Goal: Information Seeking & Learning: Find specific fact

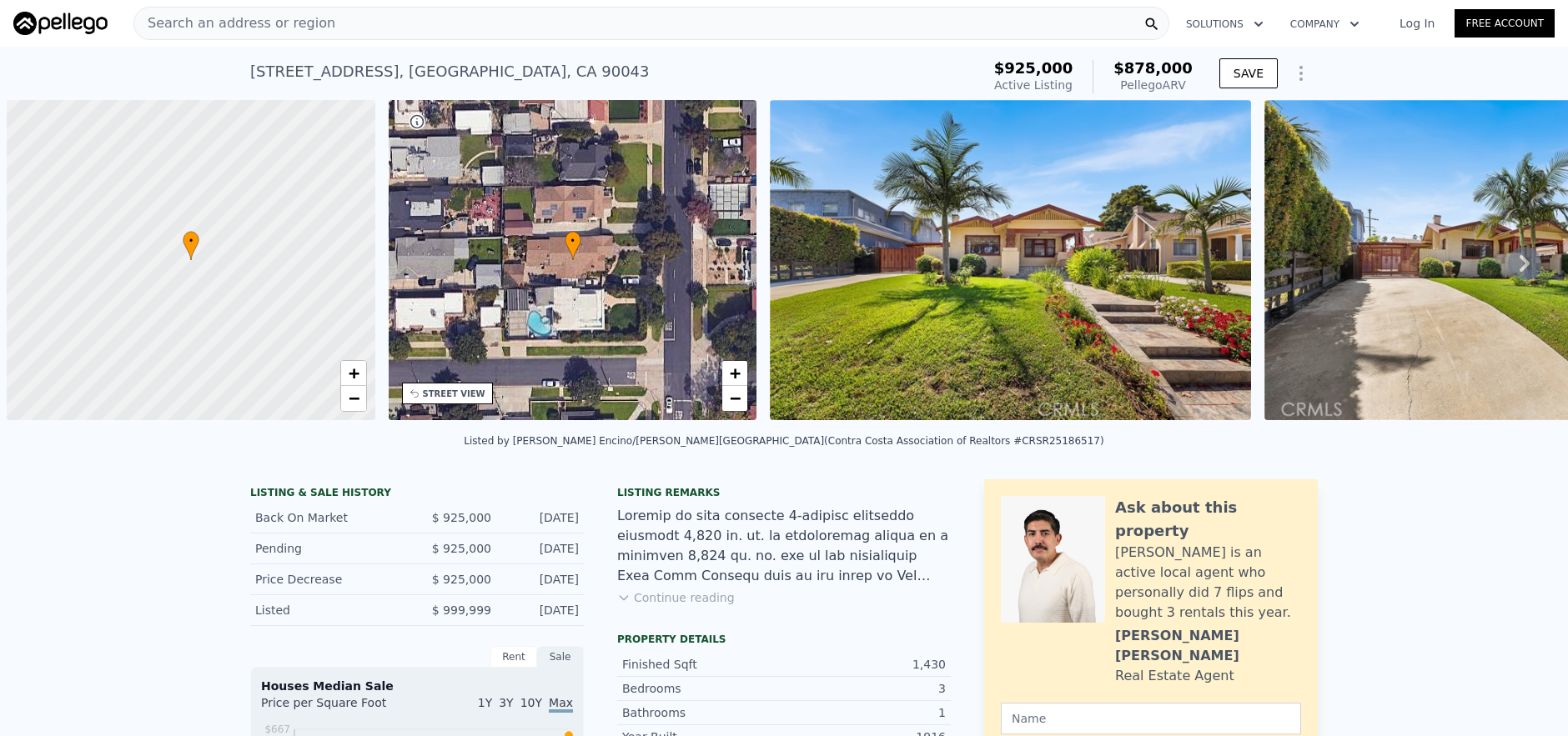
scroll to position [0, 7]
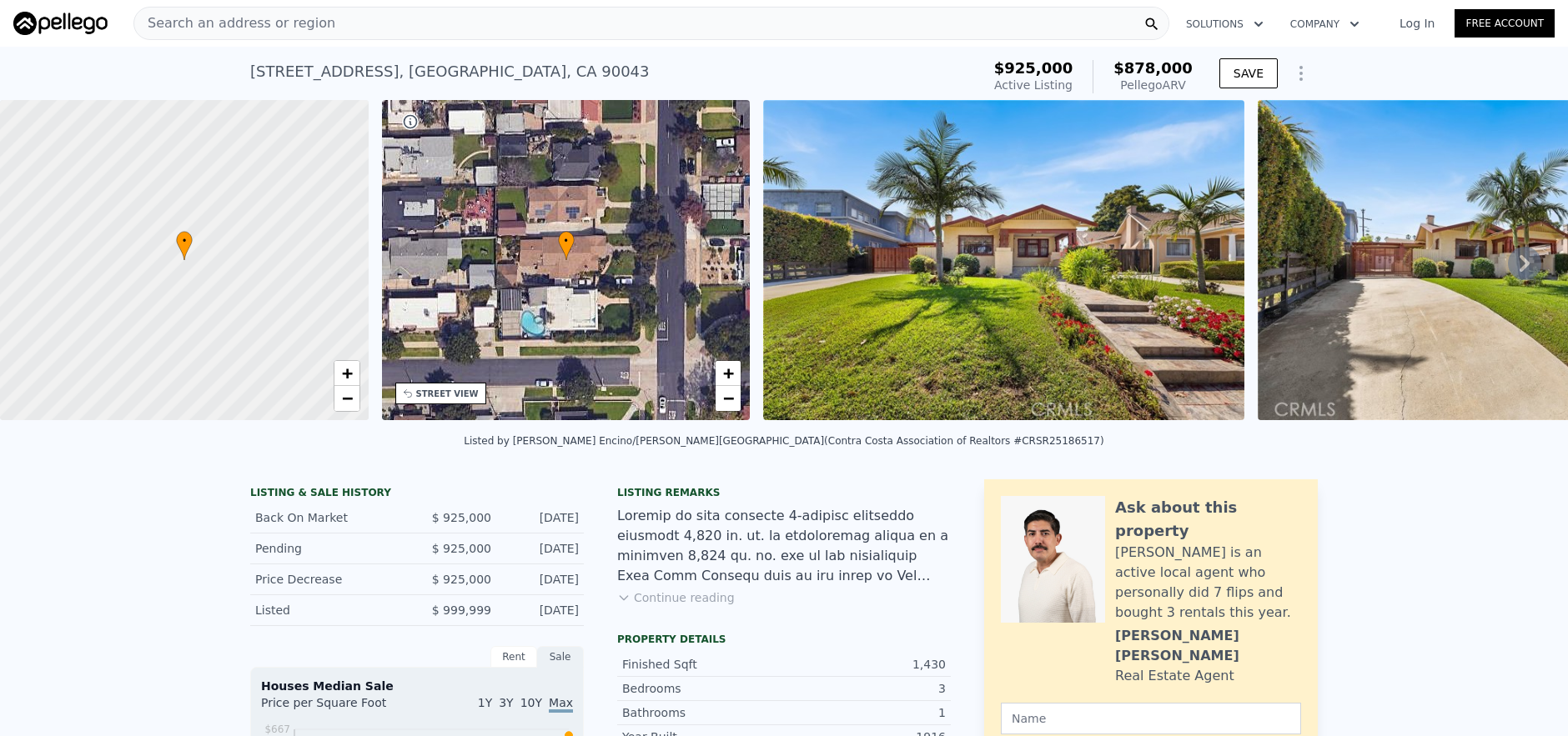
click at [230, 21] on span "Search an address or region" at bounding box center [235, 23] width 201 height 20
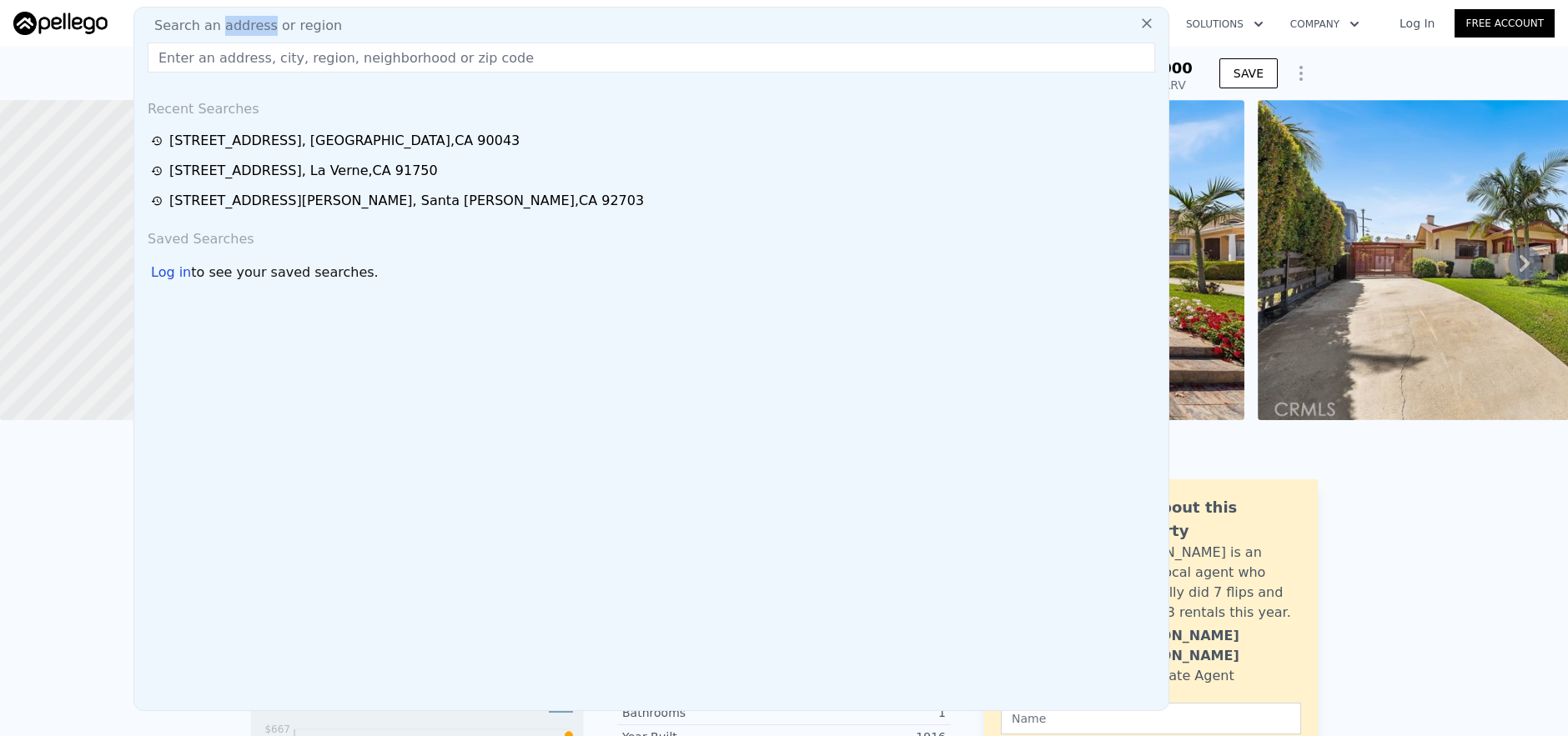
click at [230, 21] on span "Search an address or region" at bounding box center [241, 25] width 201 height 20
click at [176, 57] on input "text" at bounding box center [651, 57] width 1008 height 30
paste input "1316 W Beacon Ave, Anaheim, CA 92802"
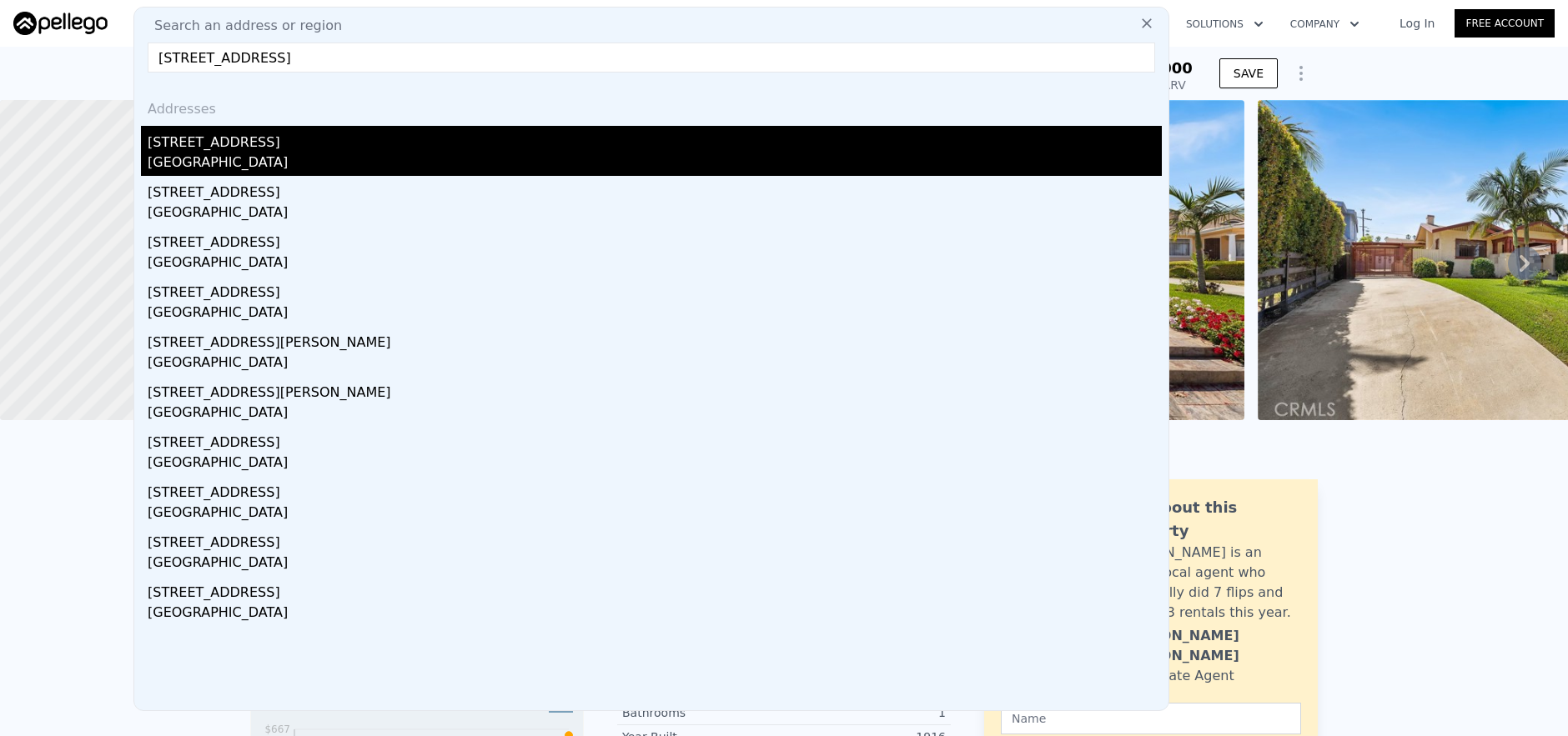
type input "1316 W Beacon Ave, Anaheim, CA 92802"
click at [234, 142] on div "1316 W Beacon Ave" at bounding box center [654, 139] width 1014 height 27
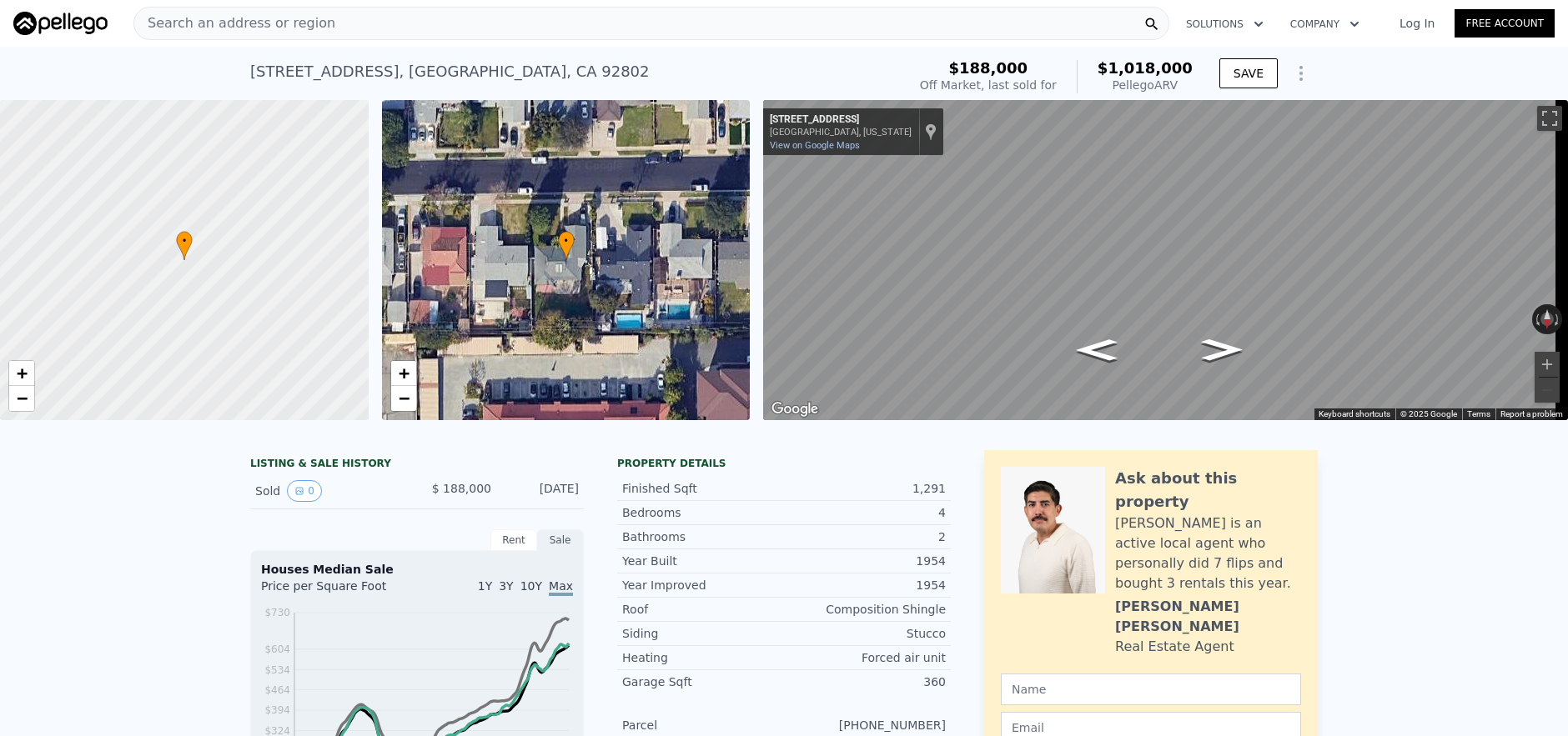
click at [334, 32] on div "Search an address or region" at bounding box center [651, 23] width 1036 height 33
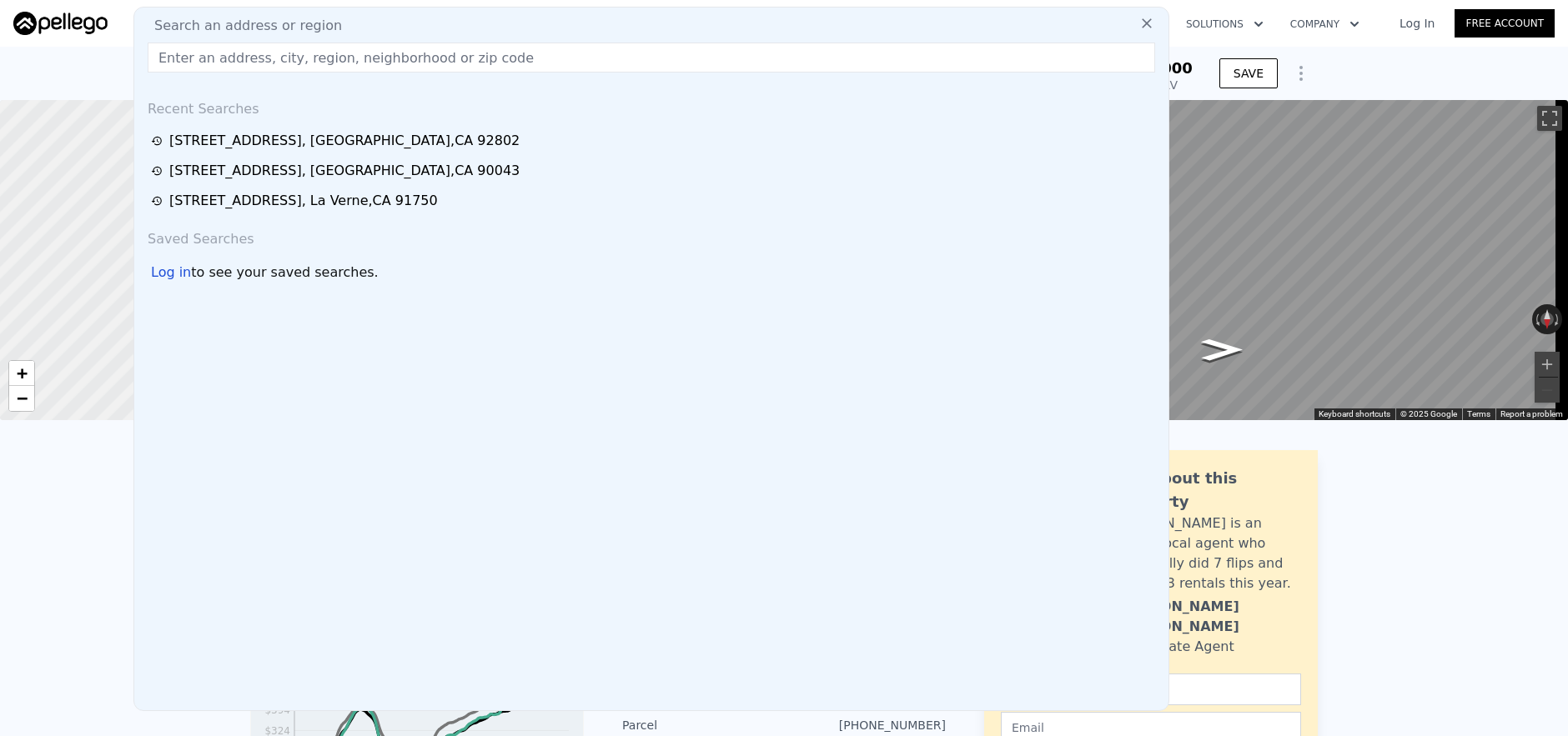
click at [335, 32] on div "Search an address or region" at bounding box center [650, 25] width 1020 height 20
click at [433, 71] on input "text" at bounding box center [651, 57] width 1008 height 30
paste input "16775 Bayview Drive, Huntington Beach, CA 92649"
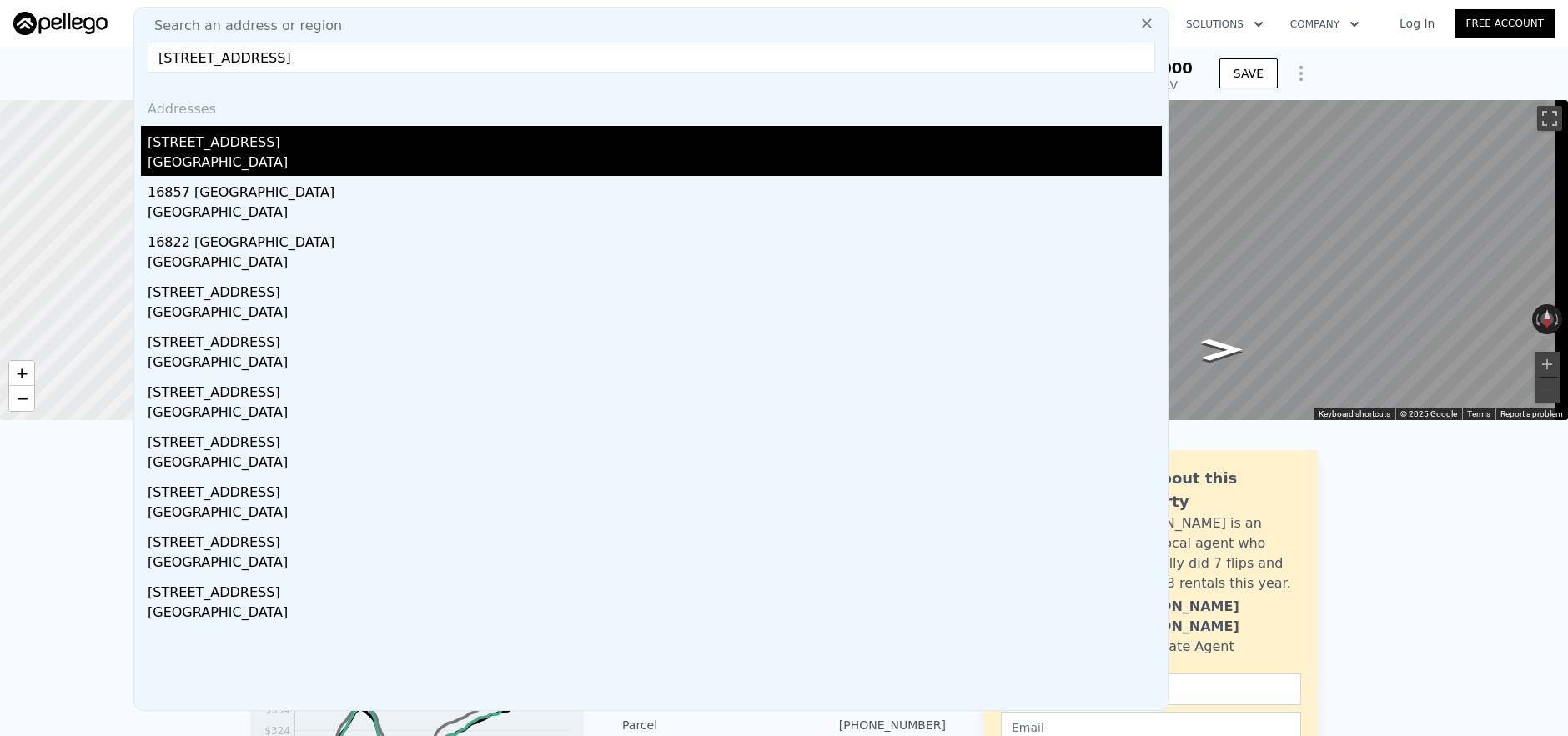
type input "16775 Bayview Drive, Huntington Beach, CA 92649"
click at [460, 154] on div "Huntington Beach, CA 90742" at bounding box center [654, 164] width 1014 height 23
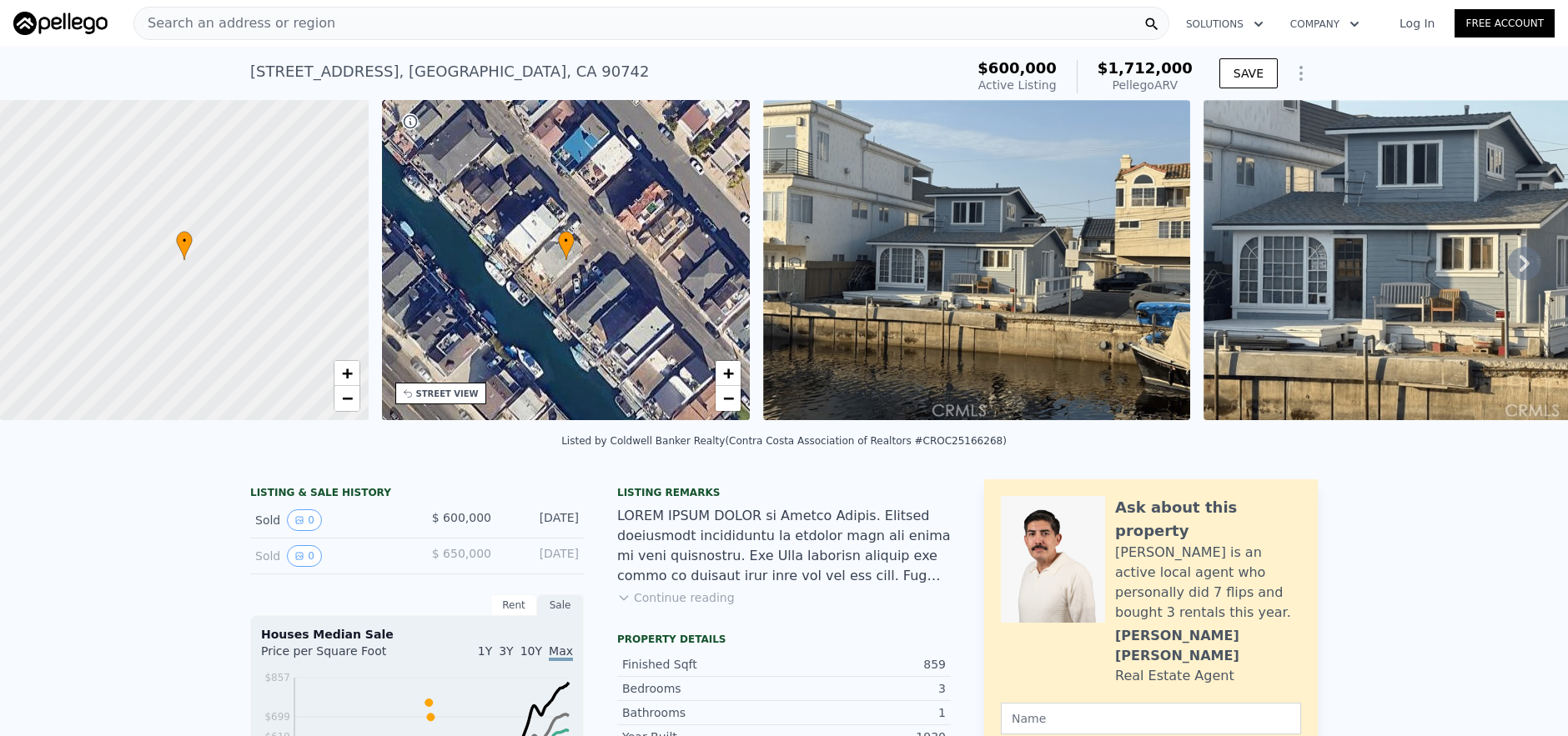
click at [530, 42] on div "Search an address or region Solutions Company Open main menu Log In Free Account" at bounding box center [784, 23] width 1541 height 40
click at [535, 31] on div "Search an address or region" at bounding box center [651, 23] width 1036 height 33
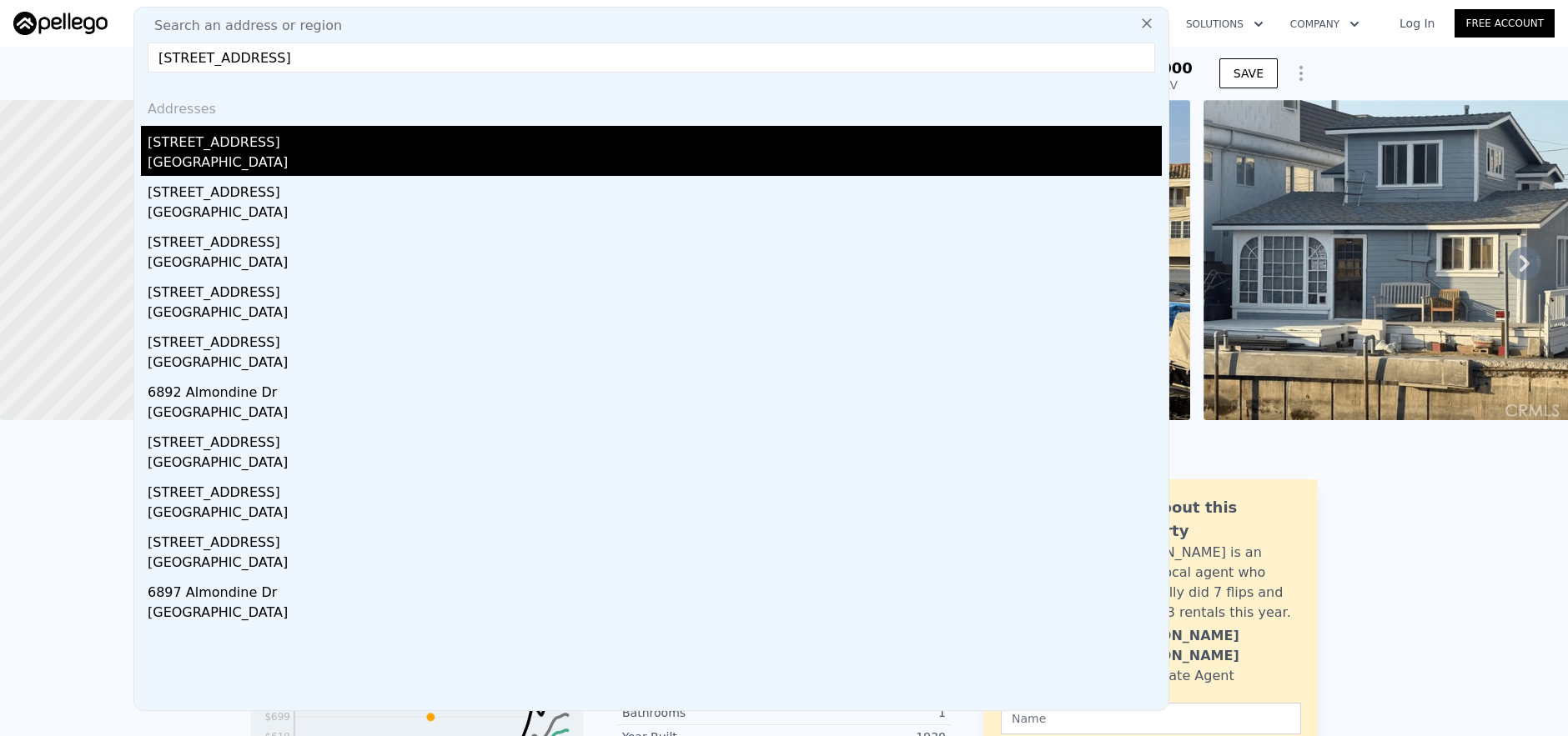
type input "6884 Almondine Drive, Garden Grove, CA 92845"
click at [603, 161] on div "Garden Grove, CA 92845" at bounding box center [654, 164] width 1014 height 23
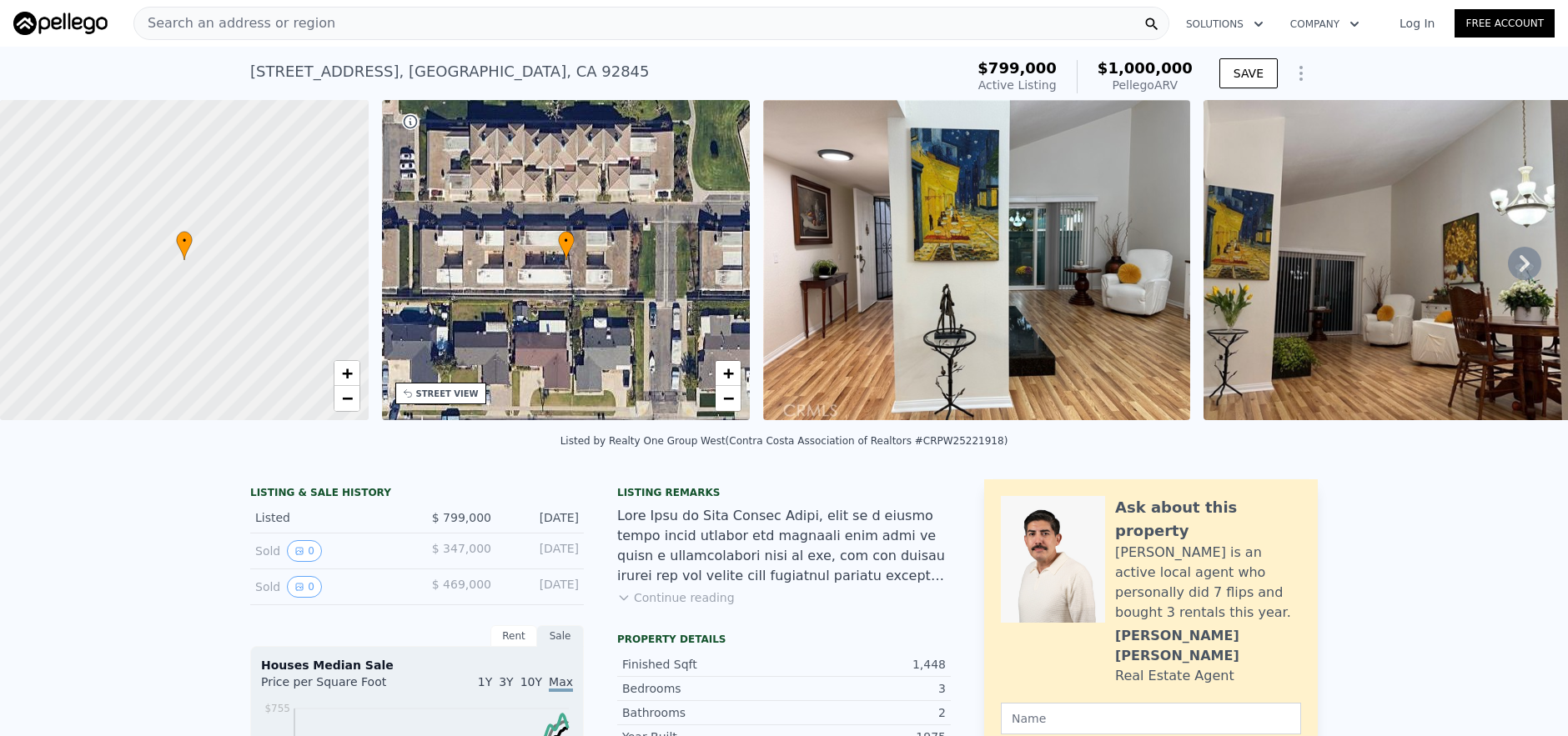
click at [668, 37] on div "Search an address or region" at bounding box center [651, 23] width 1036 height 33
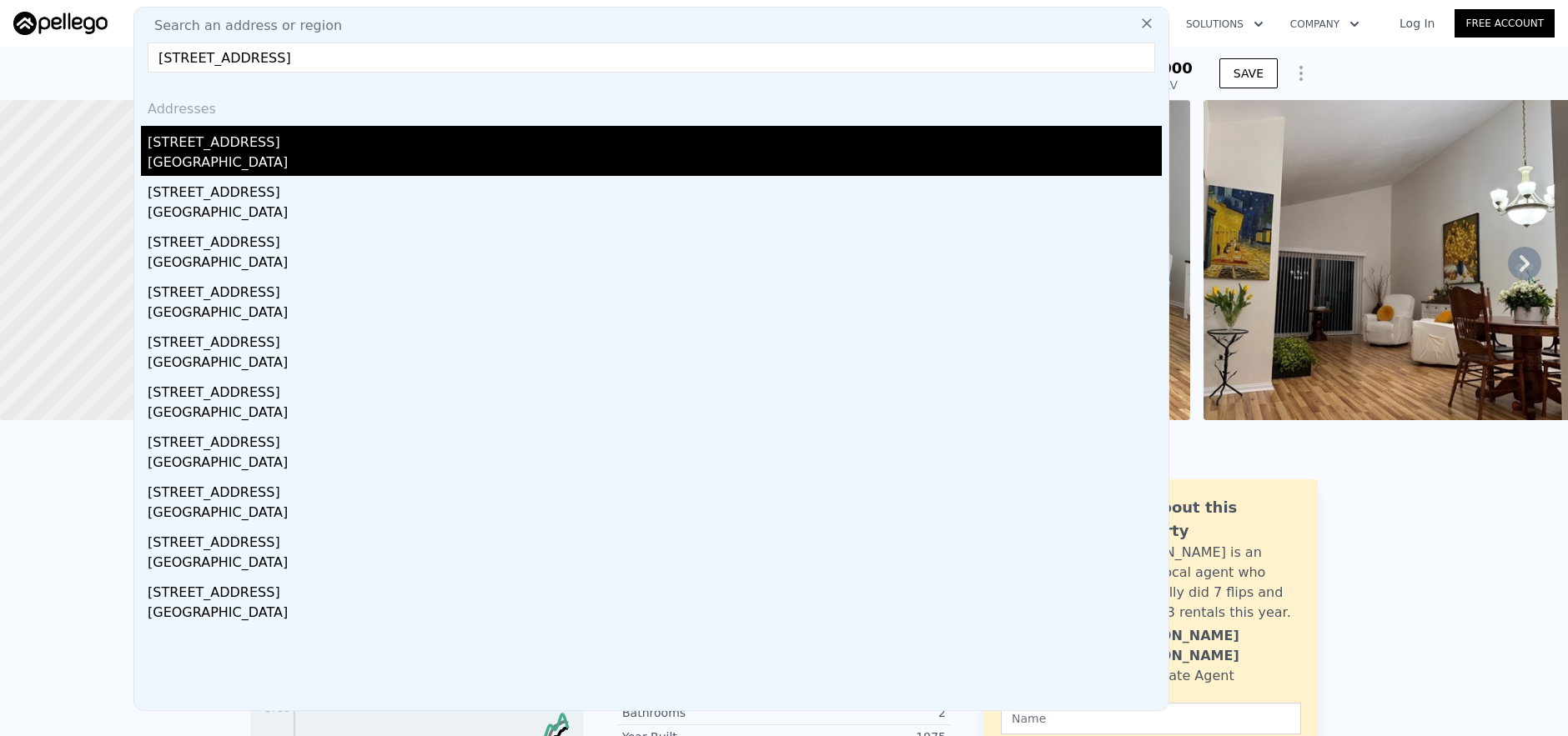
type input "11932 Tigrina Avenue, Whittier, CA 90604"
click at [859, 154] on div "East Whittier, CA 90604" at bounding box center [654, 164] width 1014 height 23
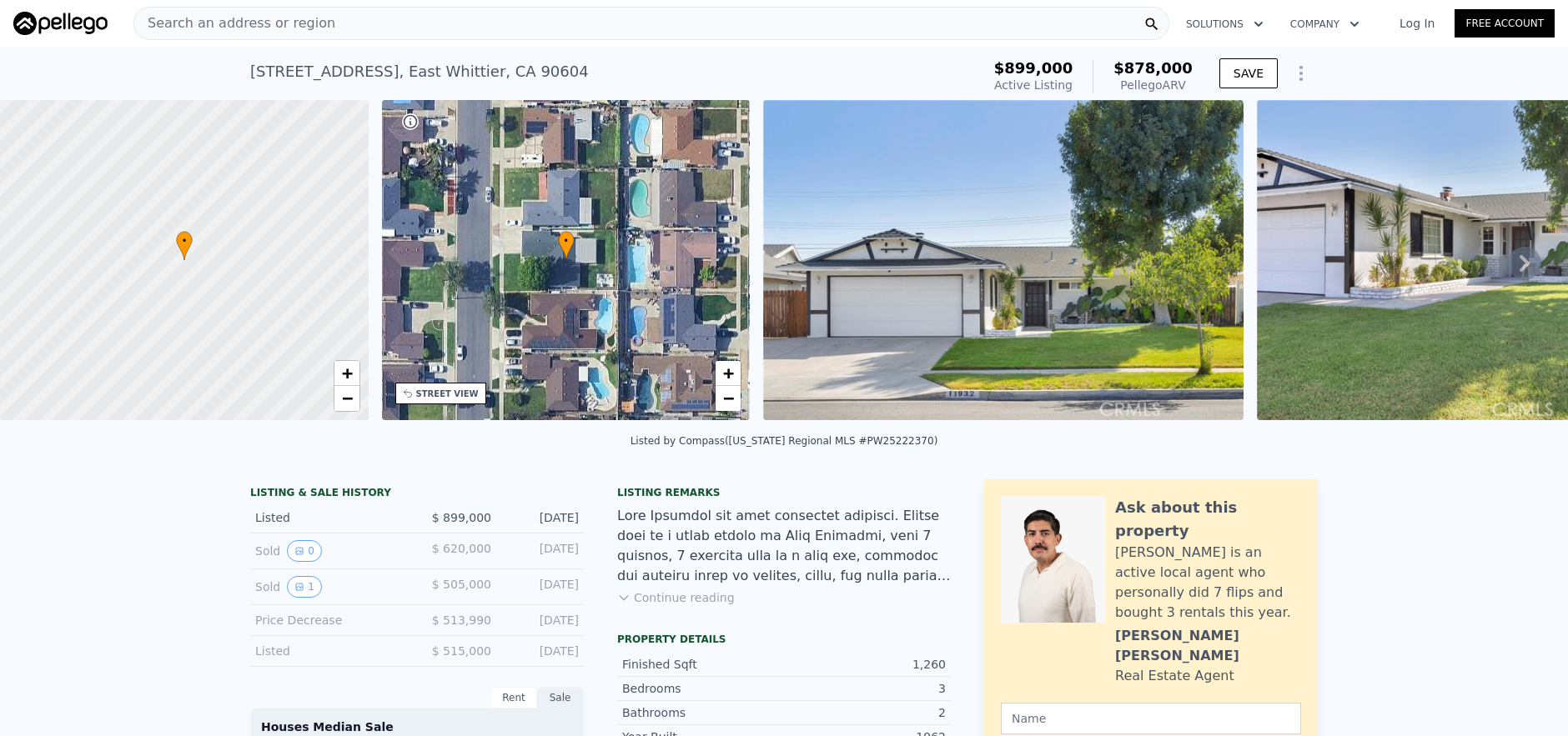
click at [396, 36] on div "Search an address or region" at bounding box center [651, 23] width 1036 height 33
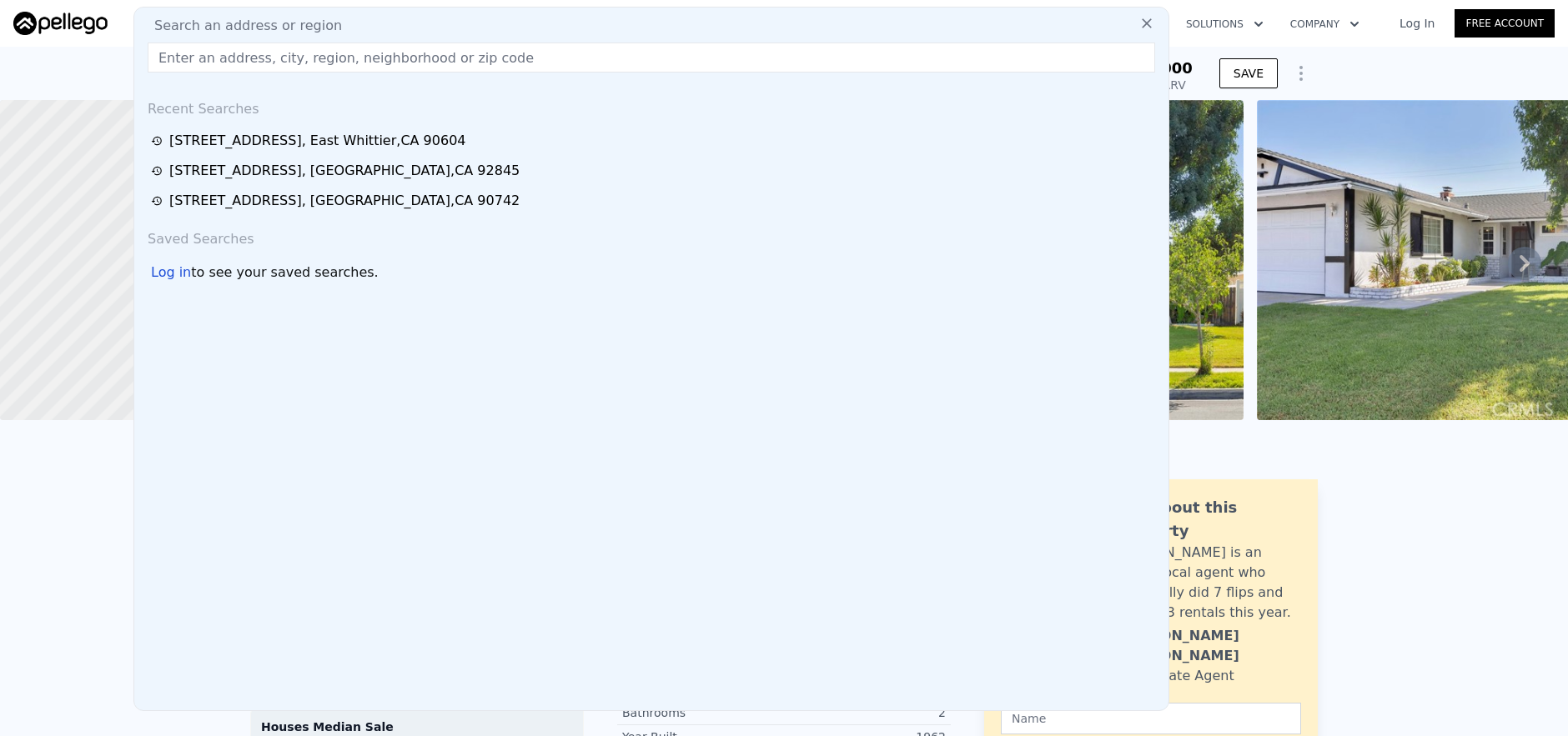
click at [397, 57] on input "text" at bounding box center [651, 57] width 1008 height 30
paste input "740 N Delancey Ave, San Dimas, CA 91773"
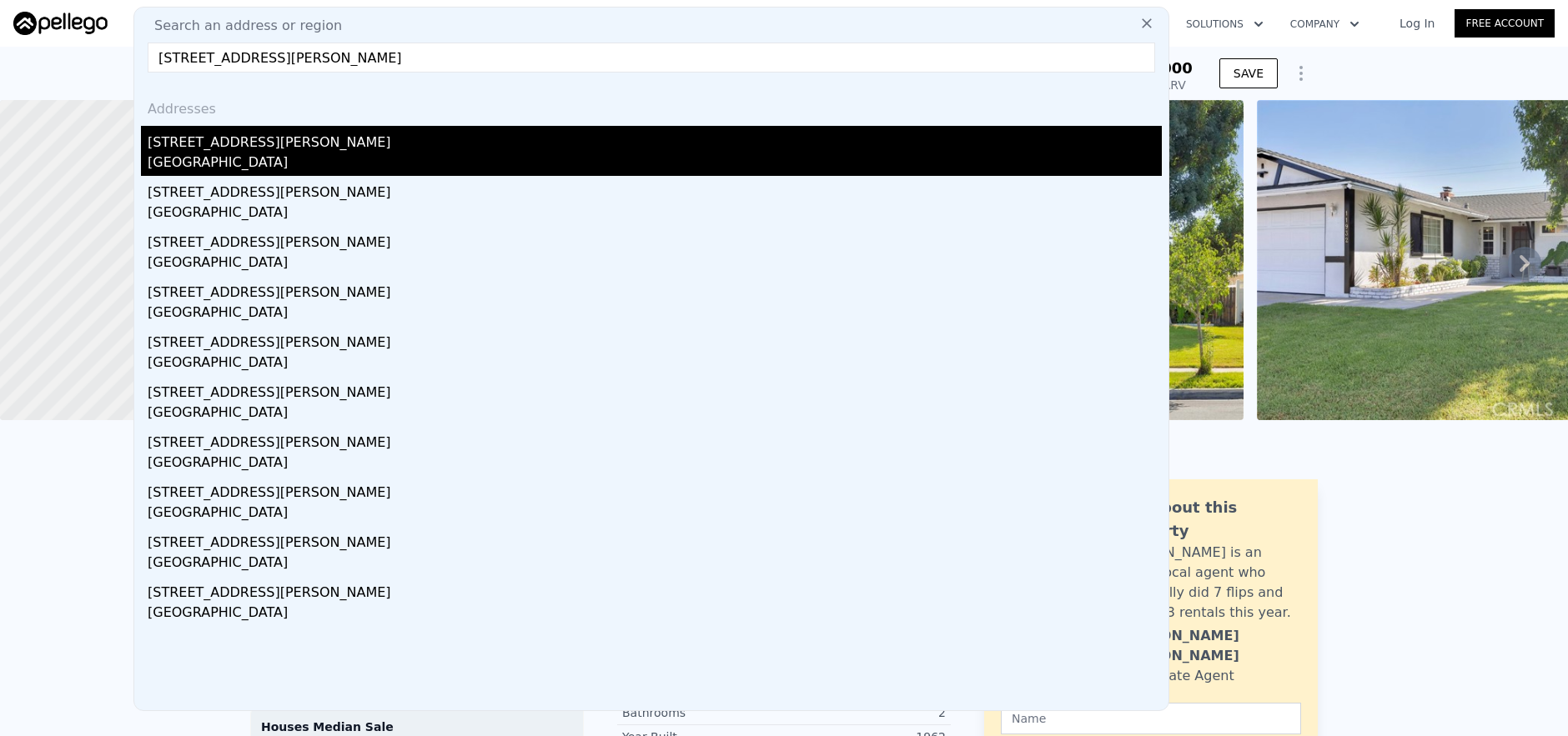
type input "740 N Delancey Ave, San Dimas, CA 91773"
click at [390, 135] on div "740 N Delancey Ave" at bounding box center [654, 139] width 1014 height 27
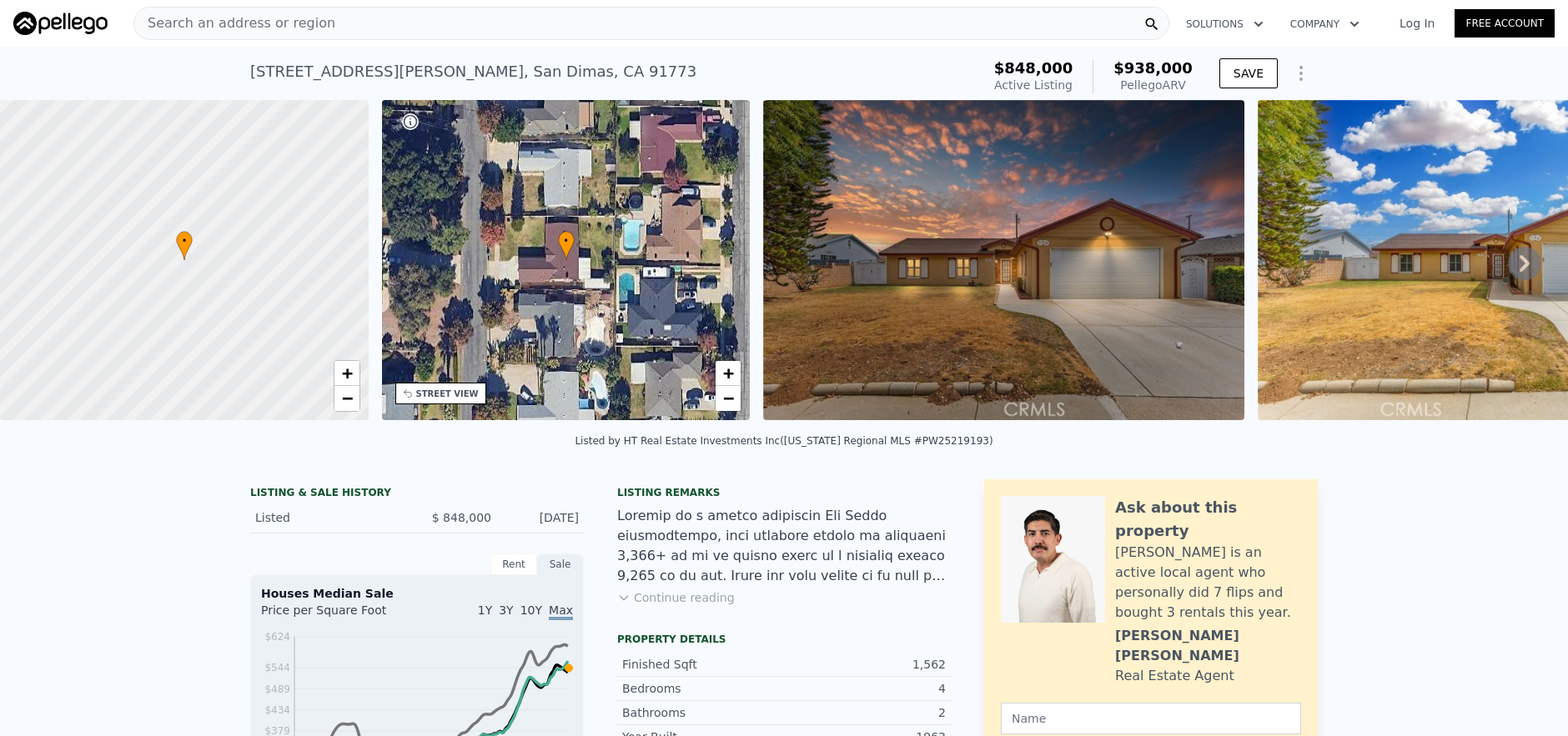
click at [685, 20] on div "Search an address or region" at bounding box center [651, 23] width 1036 height 33
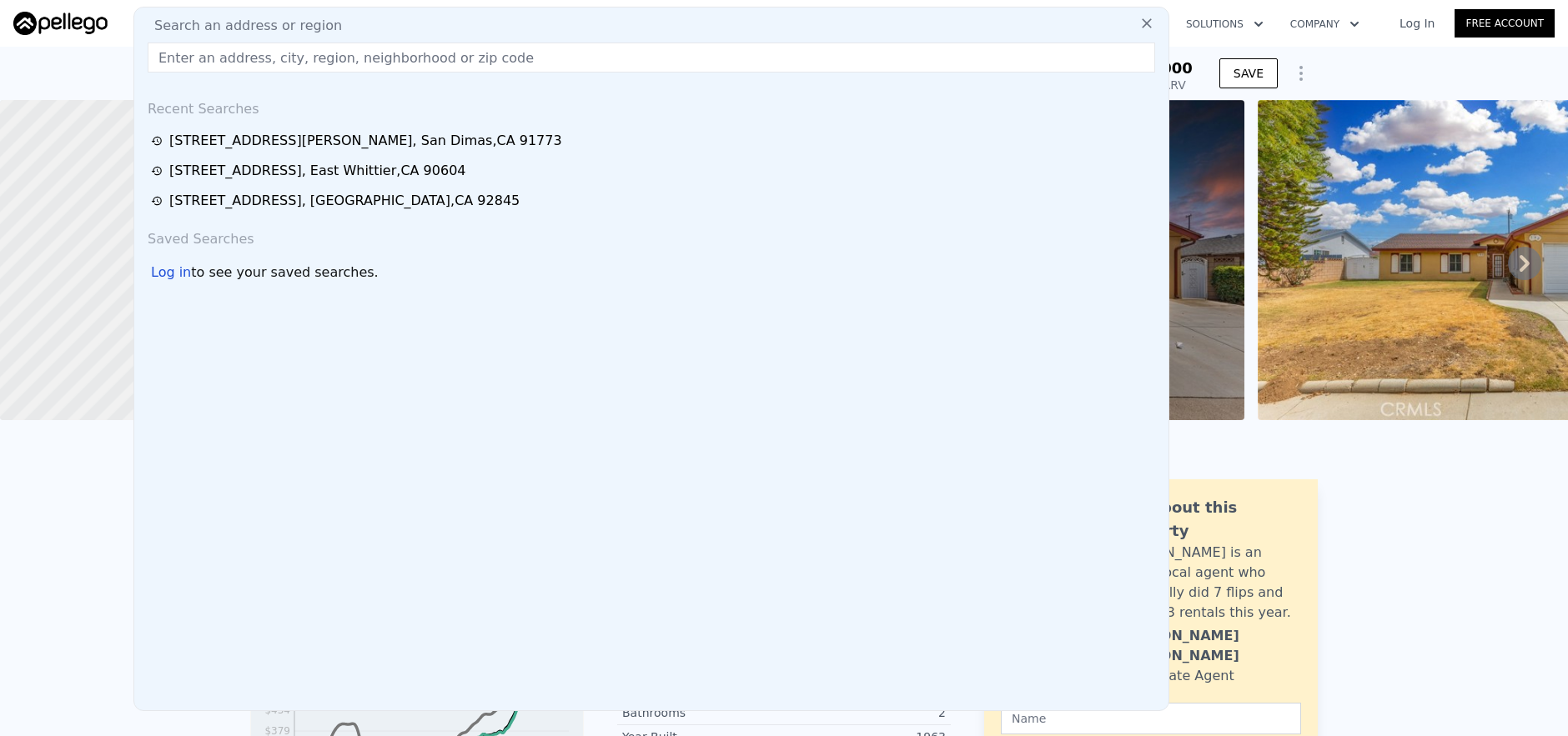
click at [685, 20] on div "Search an address or region" at bounding box center [650, 25] width 1020 height 20
paste input "2241 Josie Avenue, Long Beach, CA 90815"
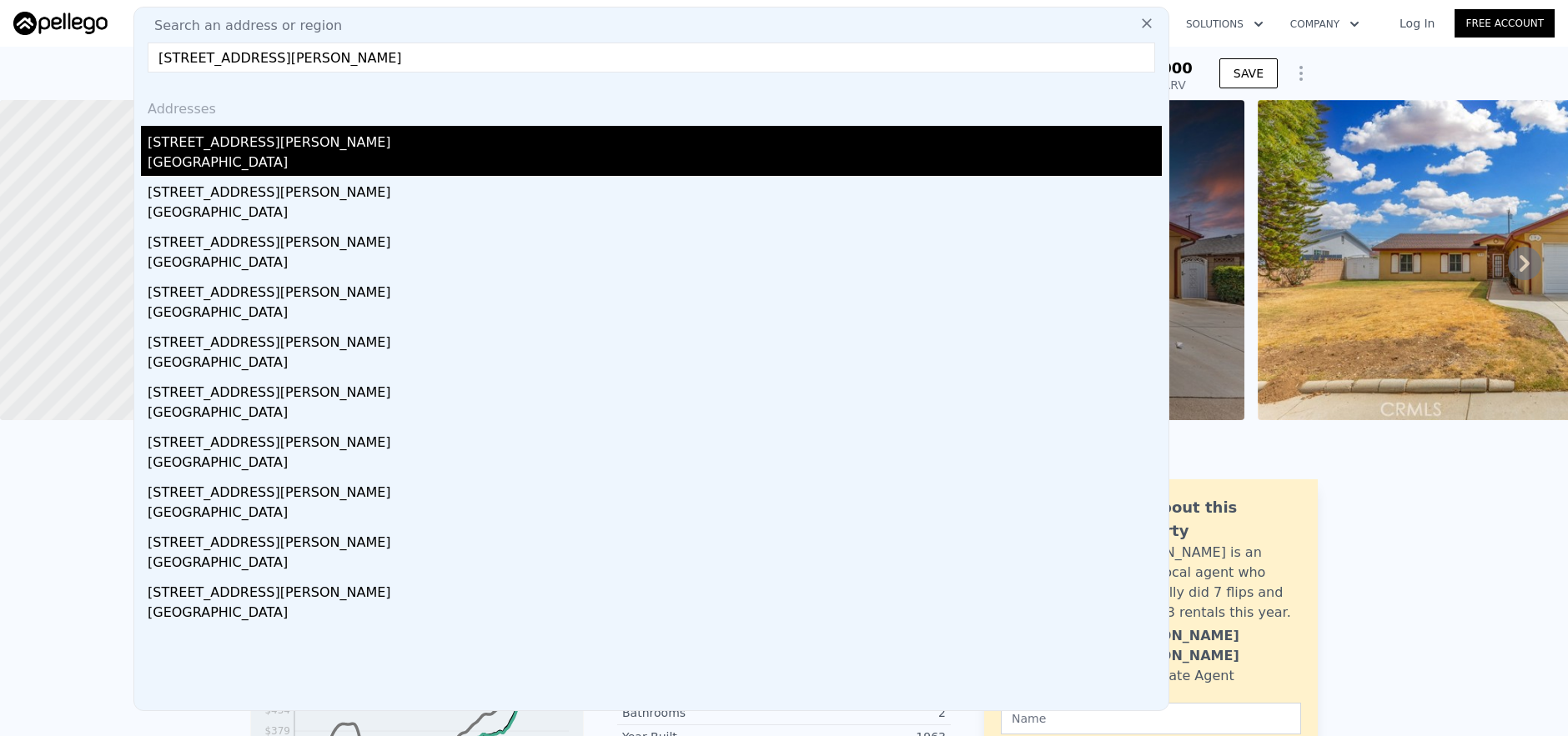
type input "2241 Josie Avenue, Long Beach, CA 90815"
click at [733, 165] on div "Long Beach, CA 90815" at bounding box center [654, 164] width 1014 height 23
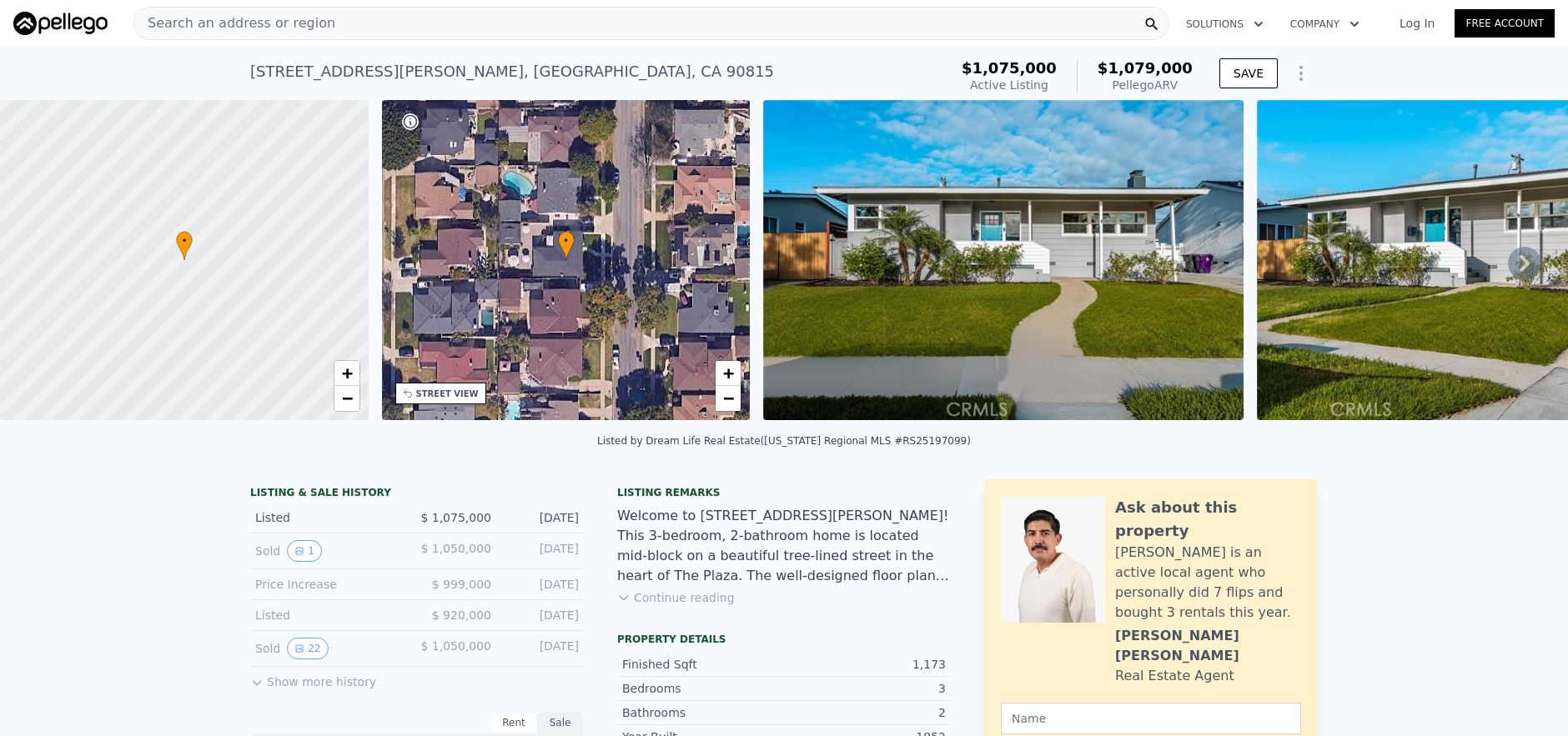
click at [468, 34] on div "Search an address or region" at bounding box center [651, 23] width 1036 height 33
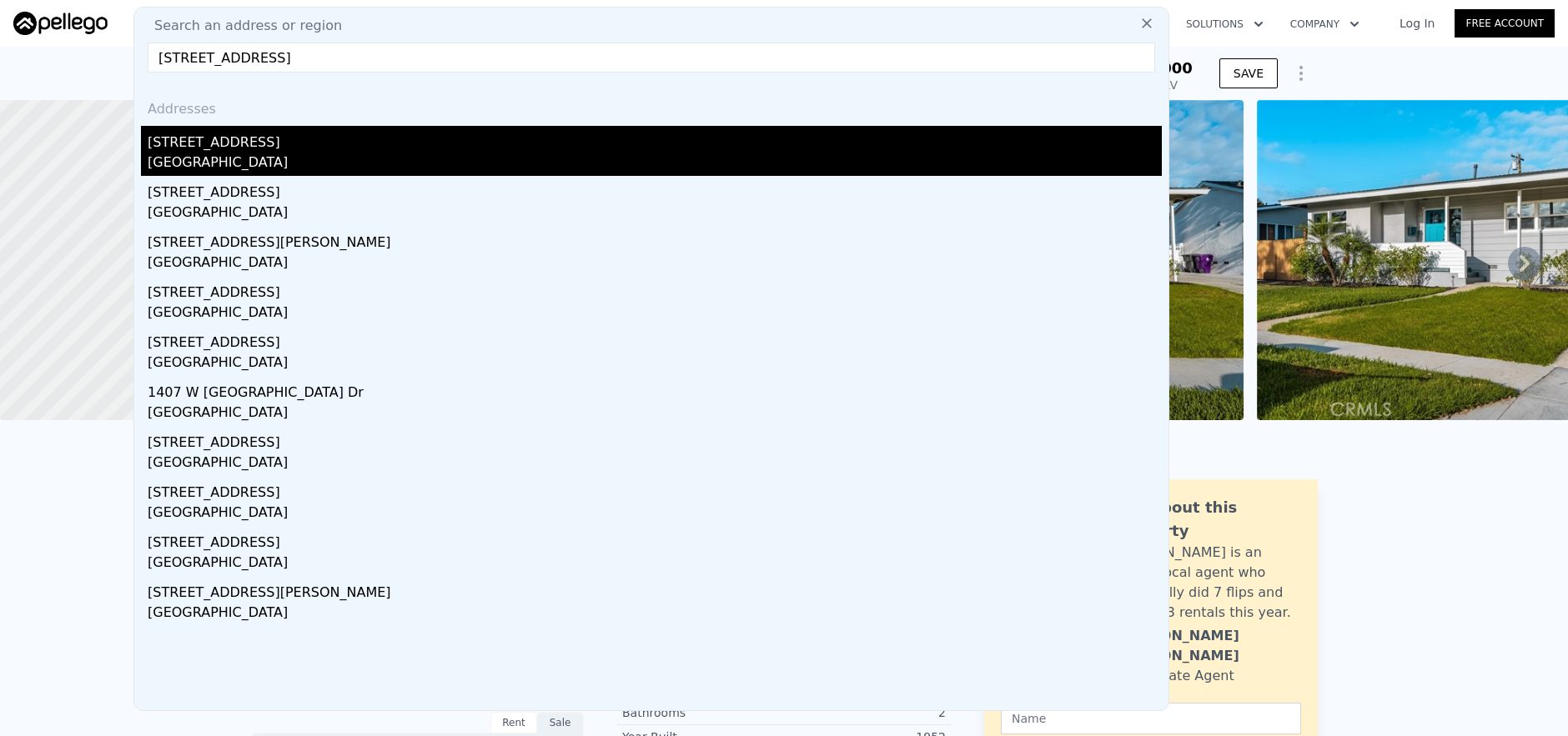
type input "1407 W colonial, Anaheim, CA 92802"
click at [476, 134] on div "1407 W Colonial Ave" at bounding box center [654, 139] width 1014 height 27
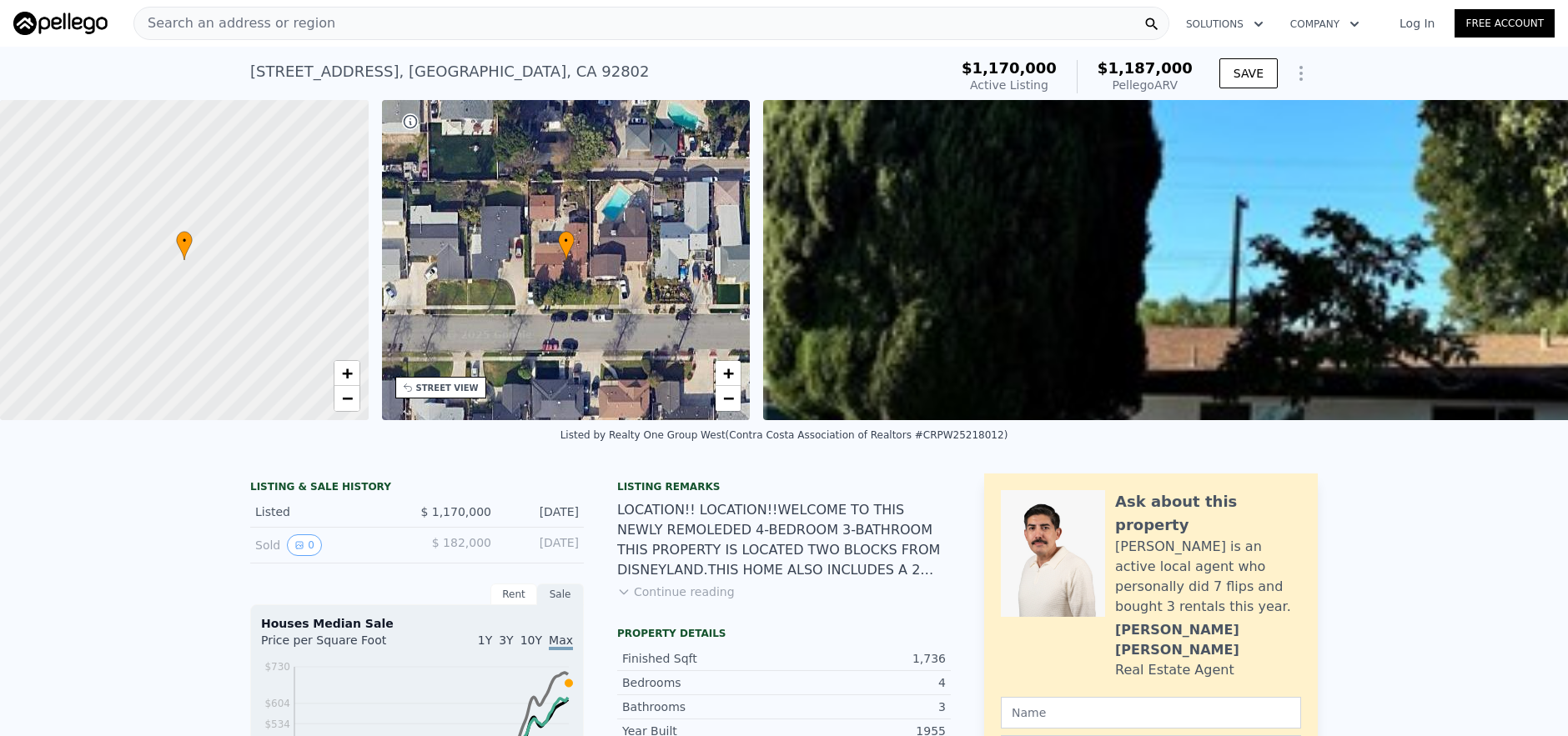
click at [491, 39] on div "Search an address or region" at bounding box center [651, 23] width 1036 height 33
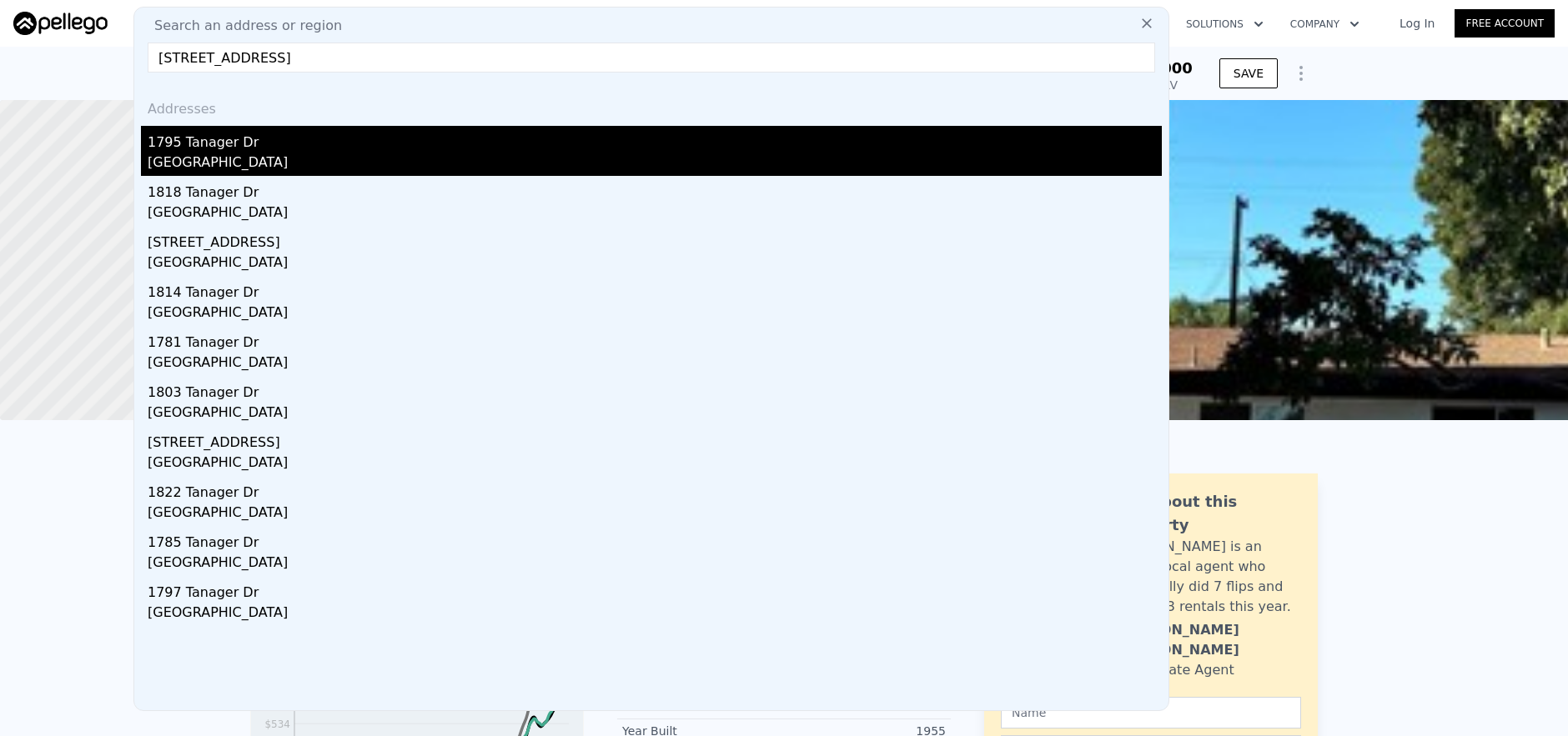
type input "1795 Tanager Drive, Costa Mesa, CA 92882"
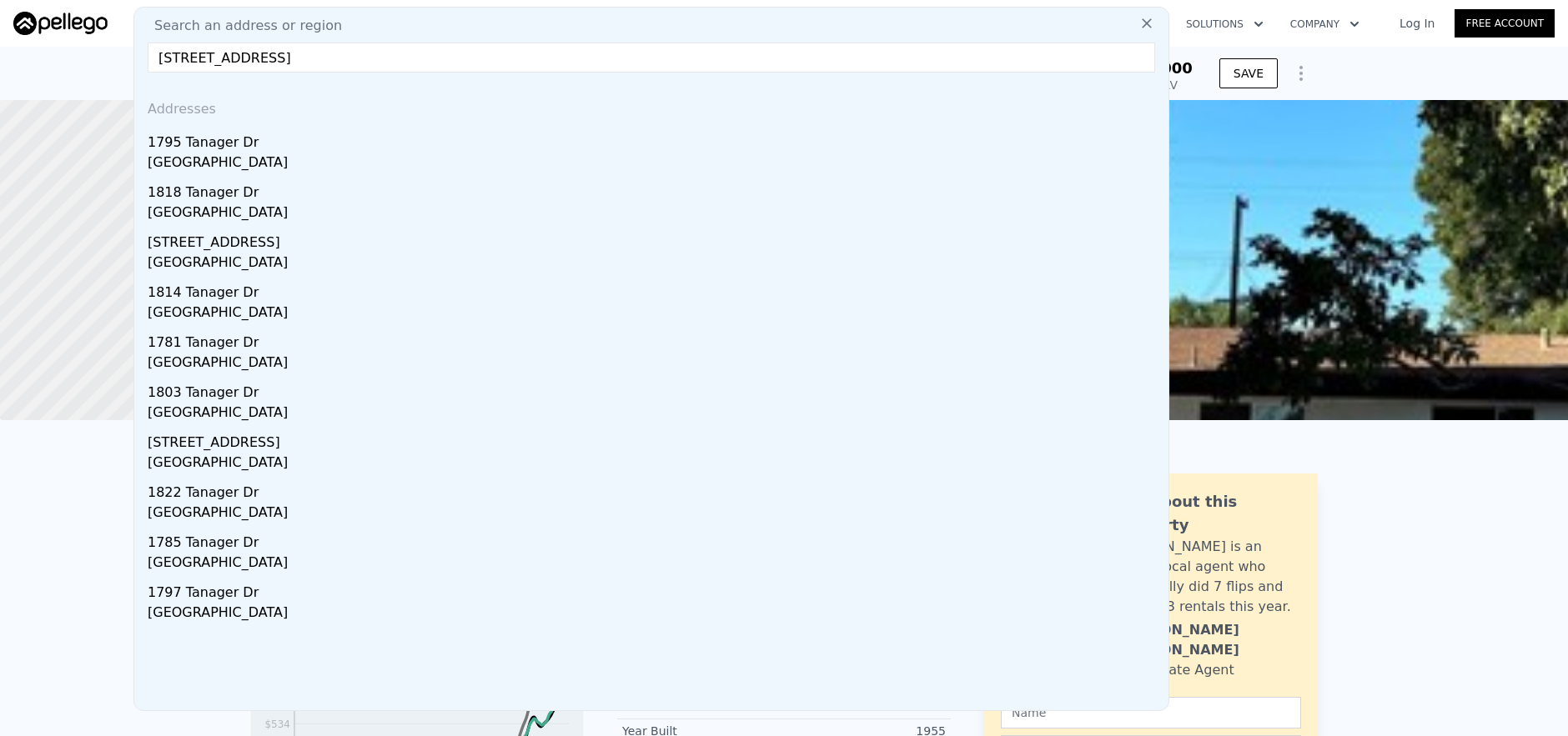
drag, startPoint x: 668, startPoint y: 147, endPoint x: 1509, endPoint y: 268, distance: 849.7
click at [668, 147] on div "1795 Tanager Dr" at bounding box center [654, 139] width 1014 height 27
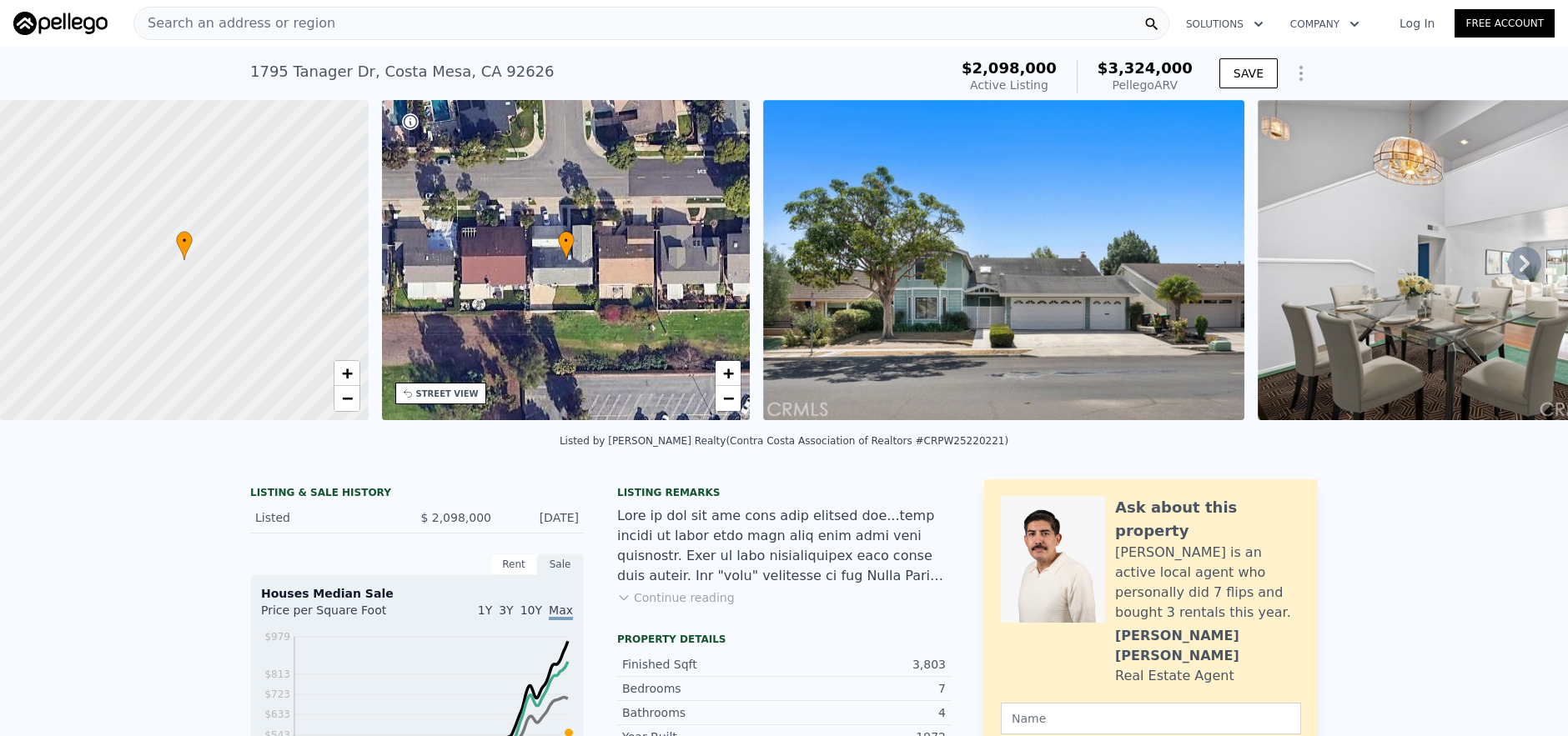
click at [471, 27] on div "Search an address or region" at bounding box center [651, 23] width 1036 height 33
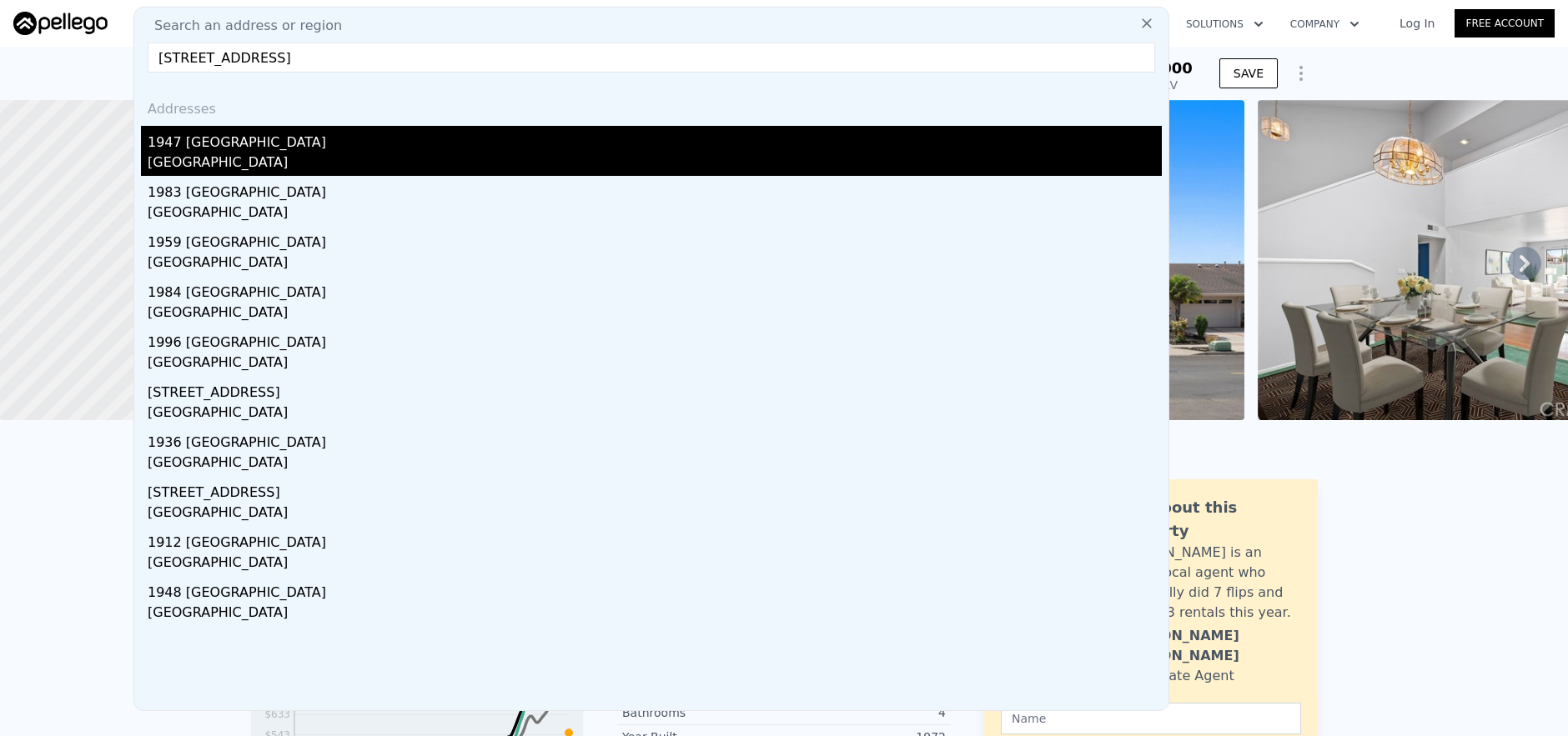
type input "1947 Palm Ave, Monterey Park, CA 91755"
click at [477, 141] on div "1947 Palm Ave" at bounding box center [654, 139] width 1014 height 27
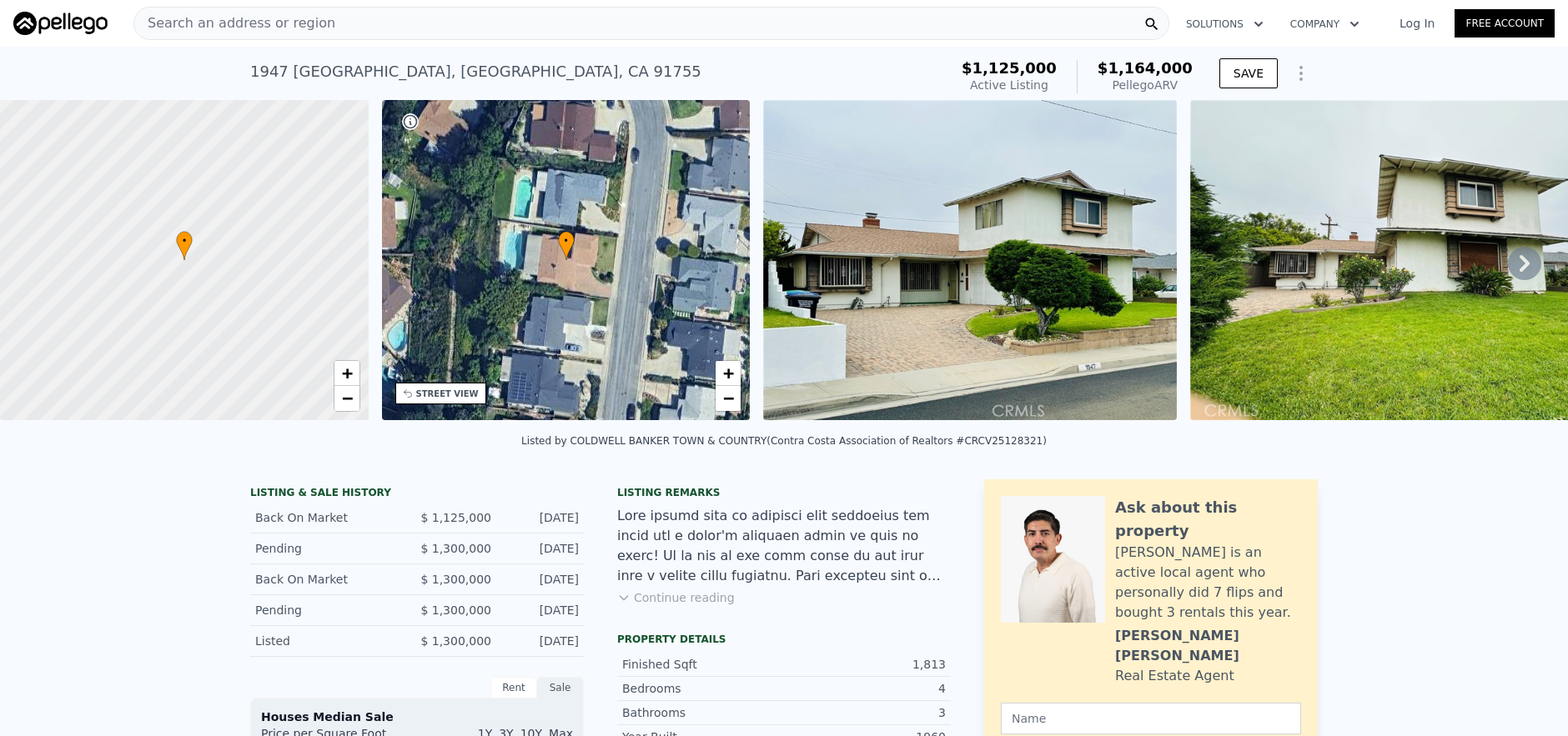
click at [491, 27] on div "Search an address or region" at bounding box center [651, 23] width 1036 height 33
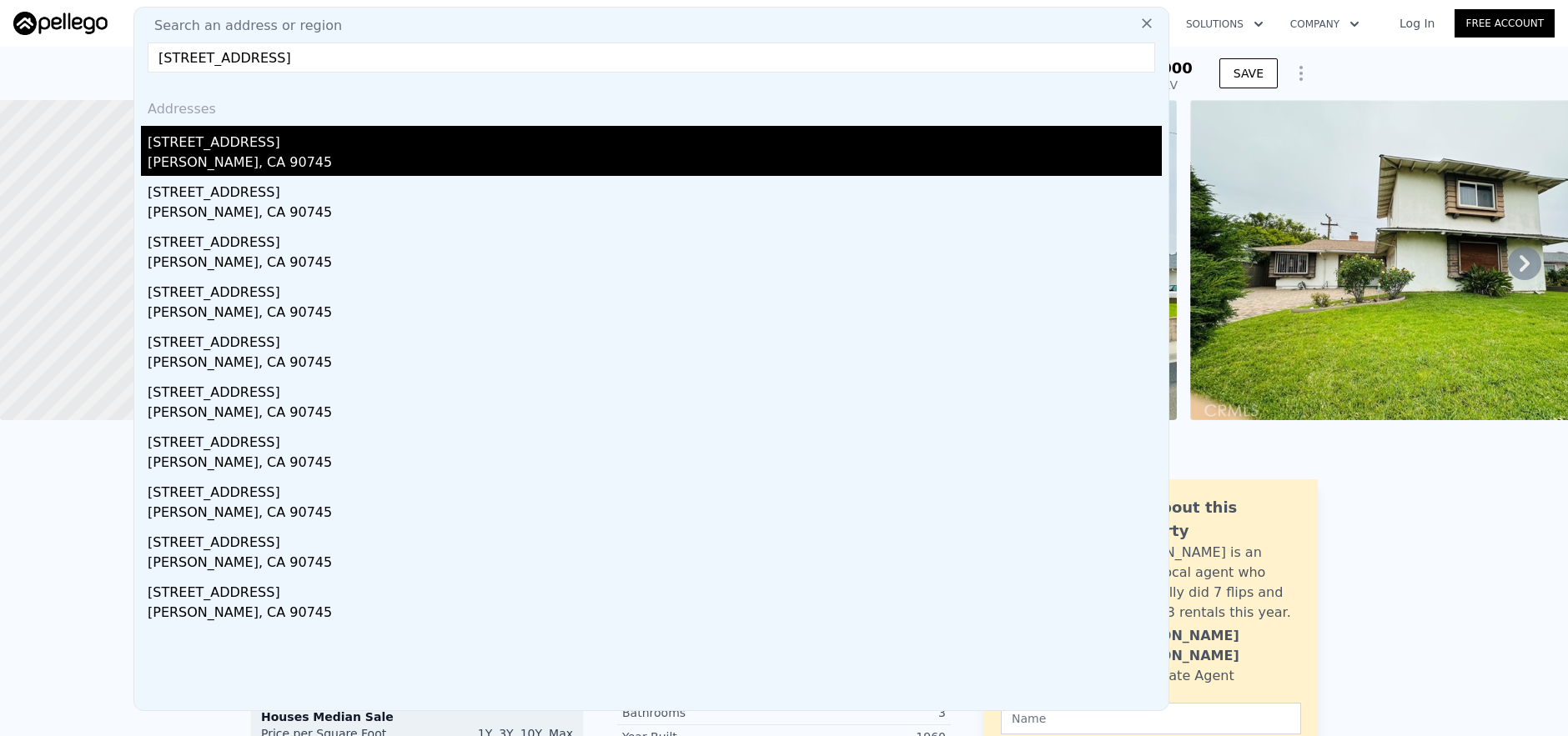
type input "24407 Island Avenue, Carson, CA 90745"
click at [564, 170] on div "Carson, CA 90745" at bounding box center [654, 164] width 1014 height 23
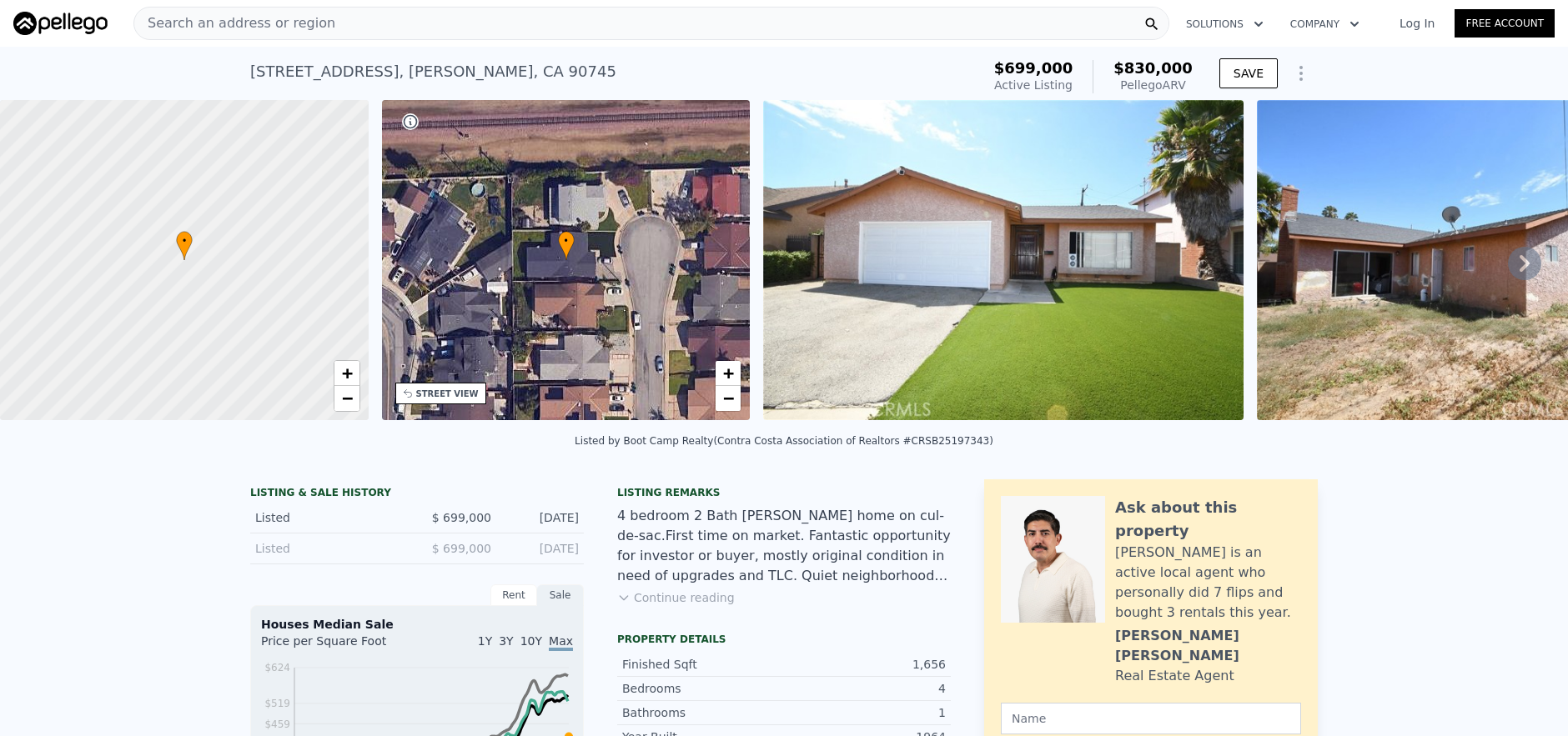
click at [438, 42] on div "Search an address or region Solutions Company Open main menu Log In Free Account" at bounding box center [784, 23] width 1541 height 40
click at [440, 40] on div "Search an address or region Solutions Company Open main menu Log In Free Account" at bounding box center [784, 23] width 1541 height 40
click at [445, 29] on div "Search an address or region" at bounding box center [651, 23] width 1036 height 33
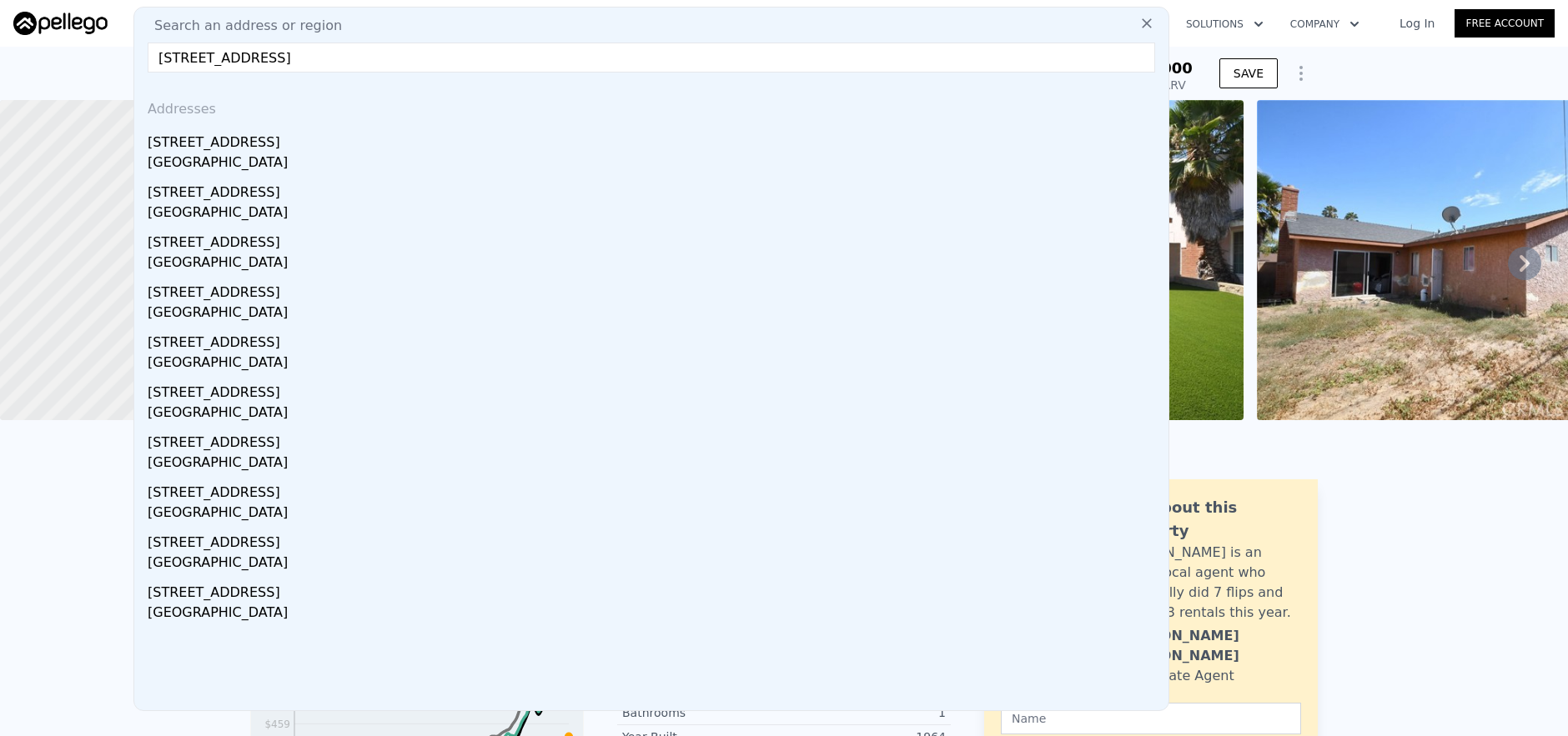
type input "1525 Richland Avenue, Santa Ana, CA 92703"
click at [478, 142] on div "1525 W Richland Ave" at bounding box center [654, 139] width 1014 height 27
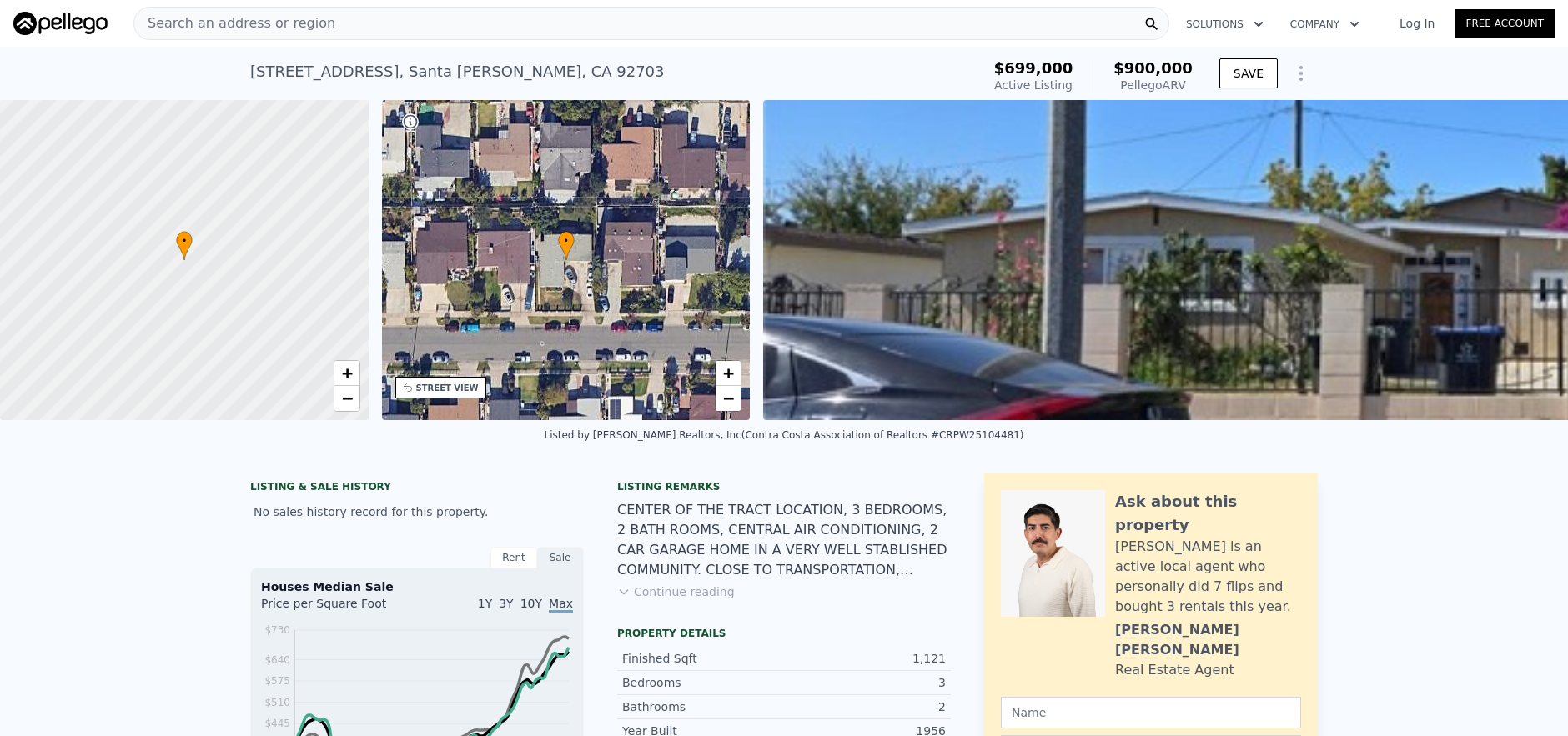
click at [266, 16] on span "Search an address or region" at bounding box center [235, 23] width 201 height 20
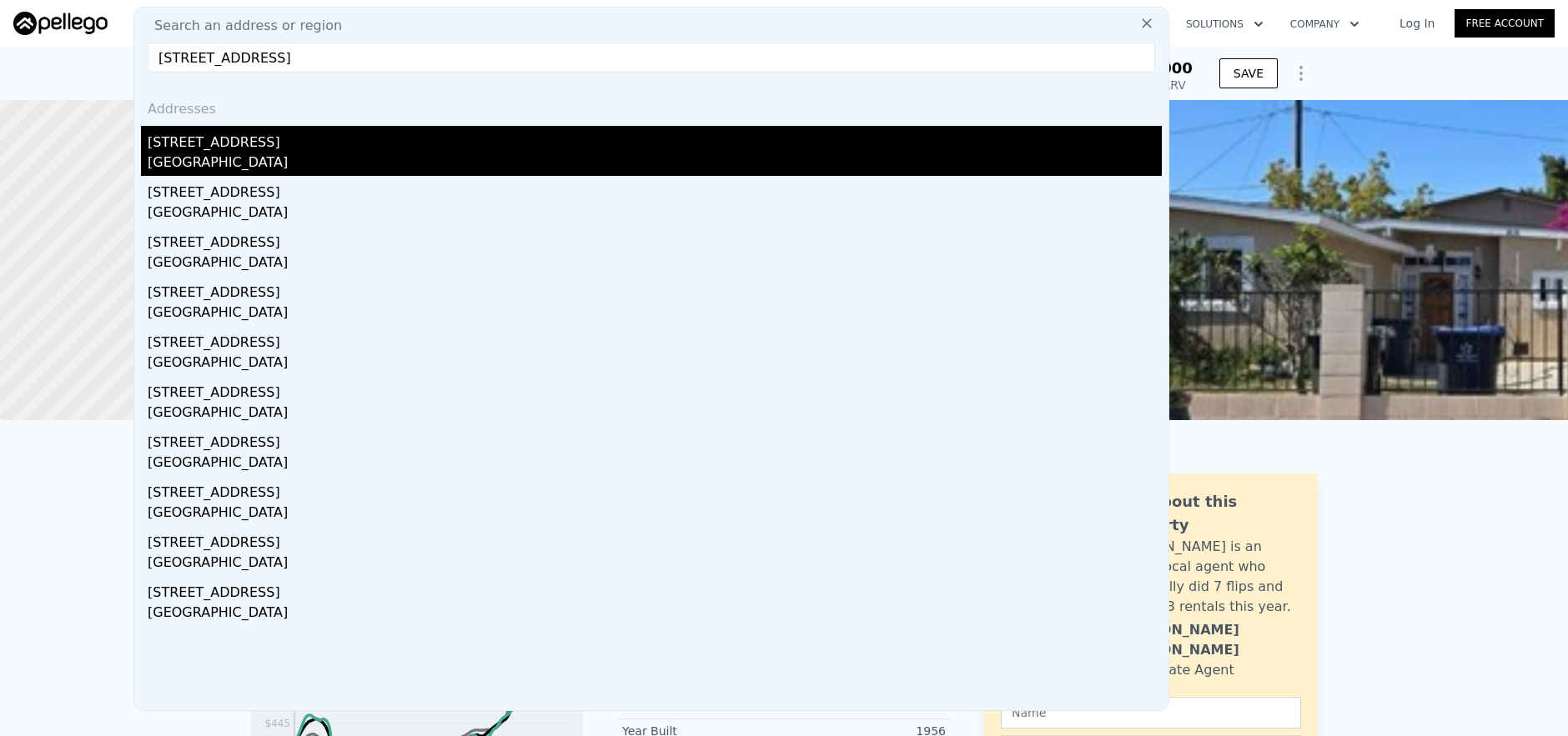
type input "15657 Richvale Drive, Whittier, CA 90604"
click at [347, 137] on div "15657 Richvale Dr" at bounding box center [654, 139] width 1014 height 27
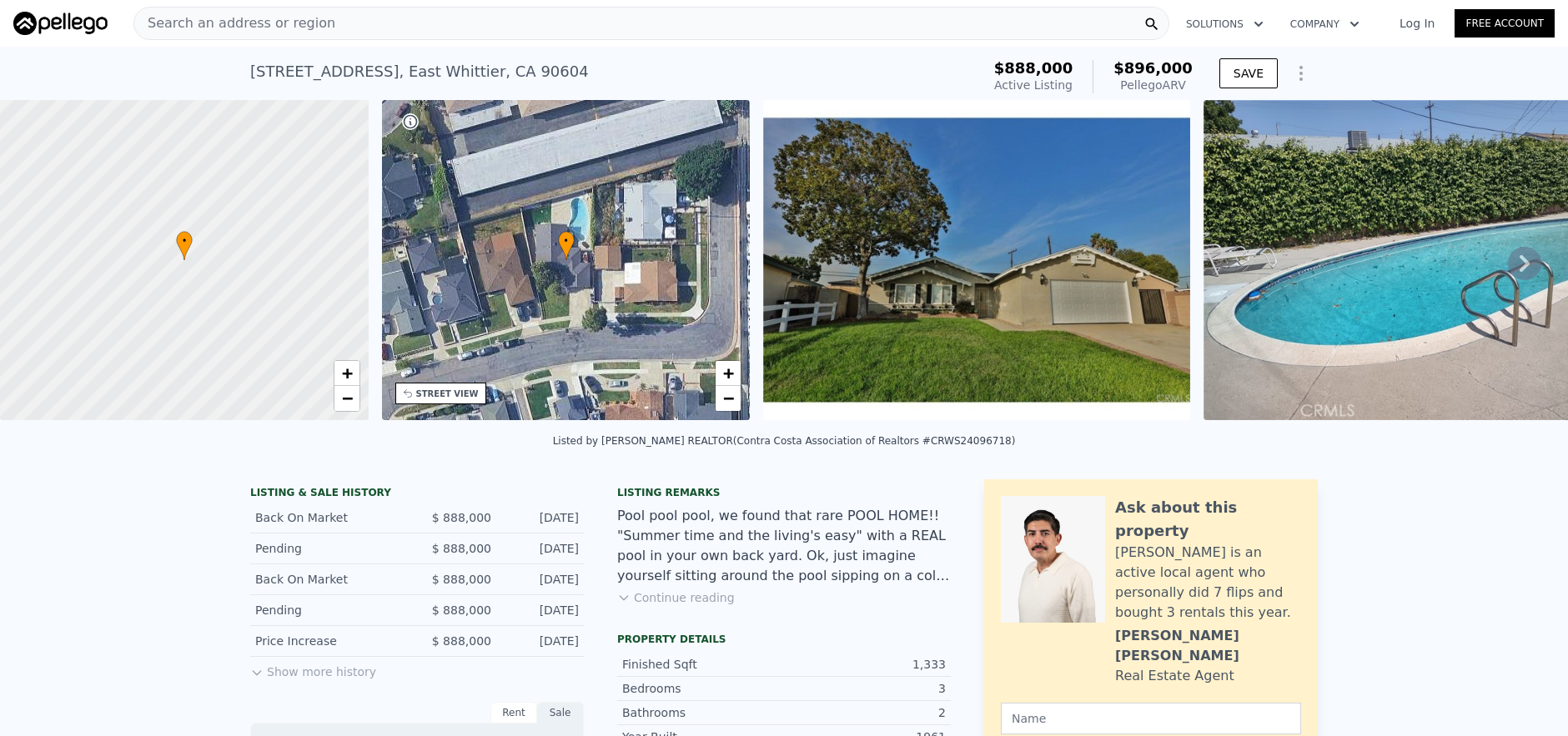
click at [440, 29] on div "Search an address or region" at bounding box center [651, 23] width 1036 height 33
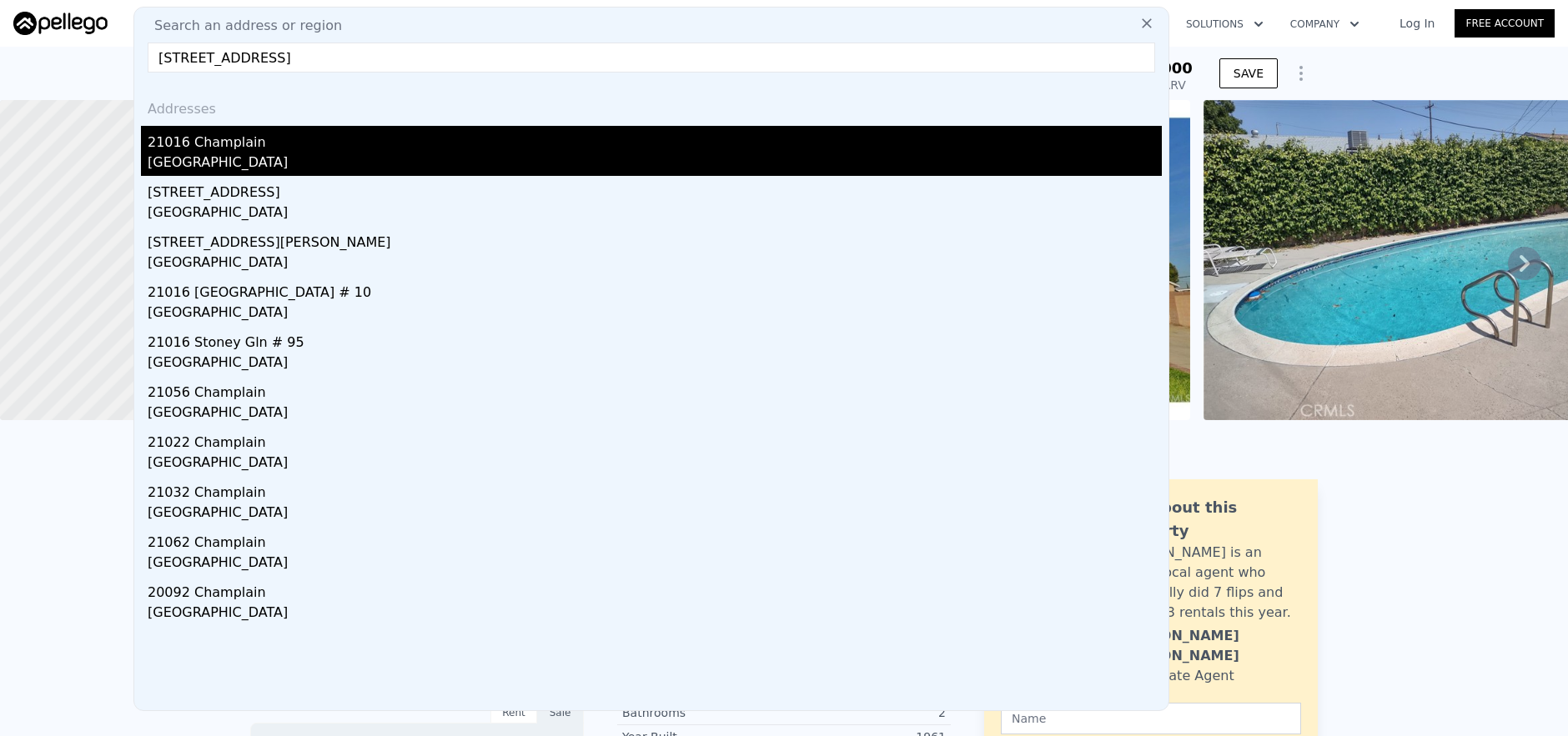
type input "21016 Champlain, Lake Forest, CA 92630"
click at [512, 162] on div "Lake Forest, CA 92630" at bounding box center [654, 164] width 1014 height 23
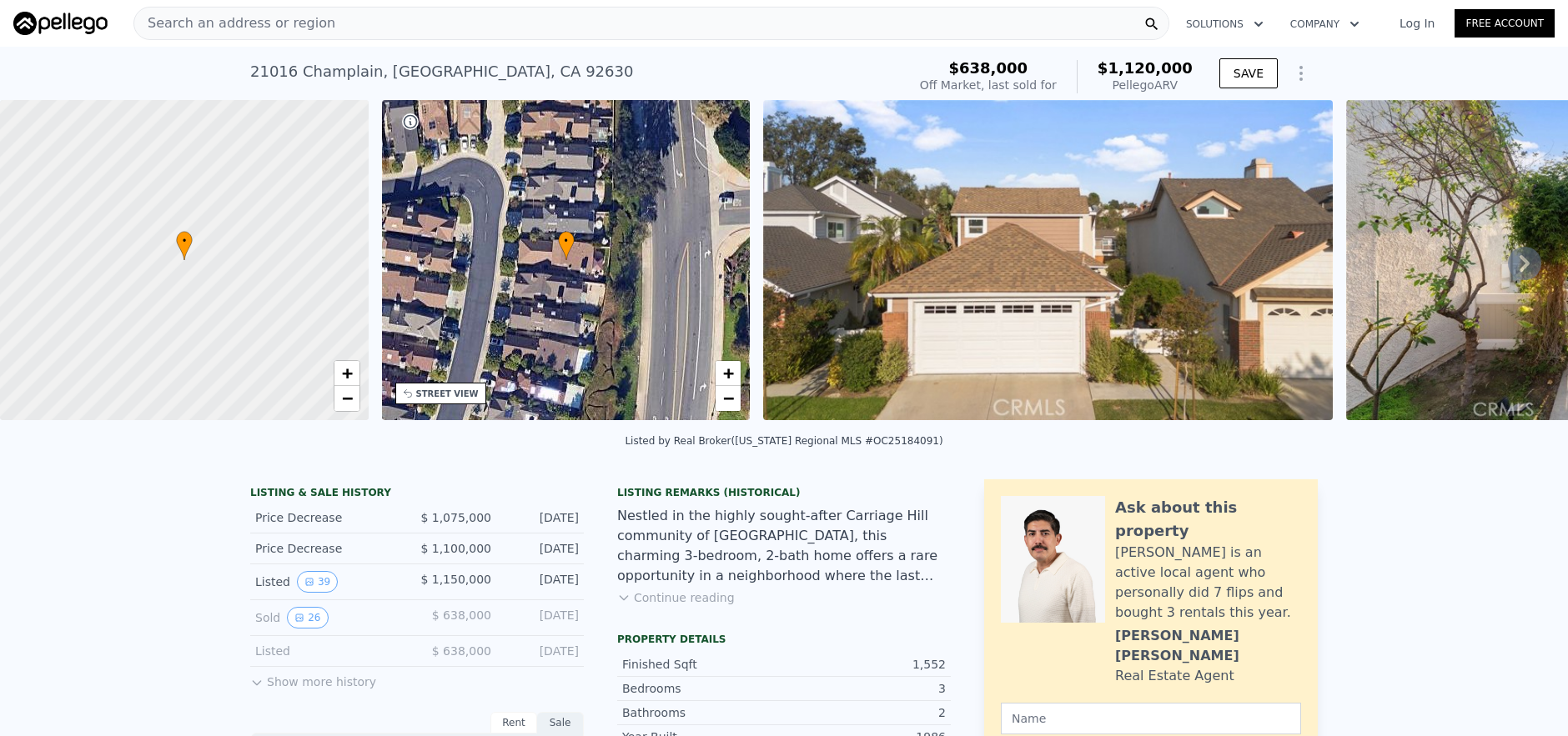
click at [605, 26] on div "Search an address or region" at bounding box center [651, 23] width 1036 height 33
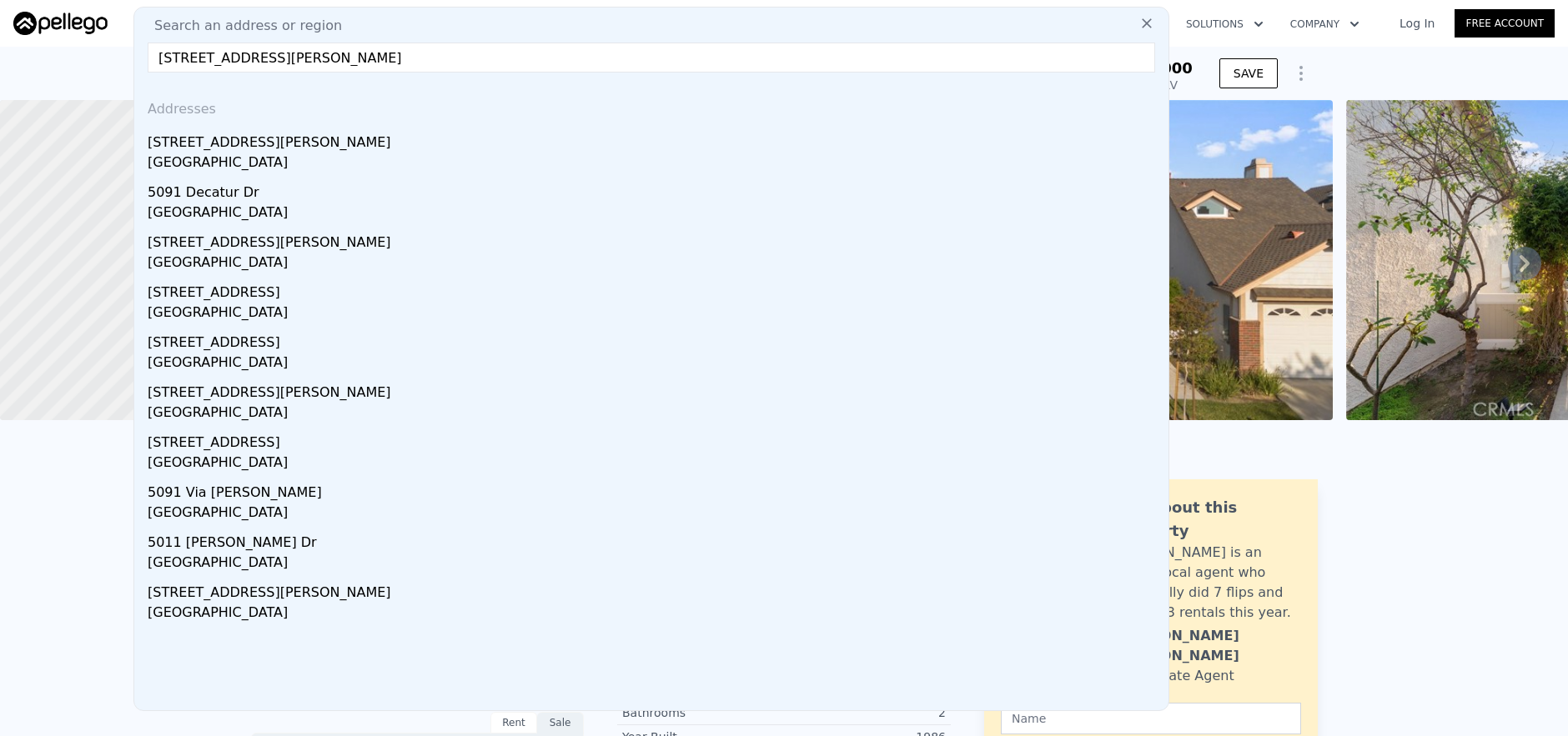
type input "5091 Sharon Drive, La Palma, CA 90623"
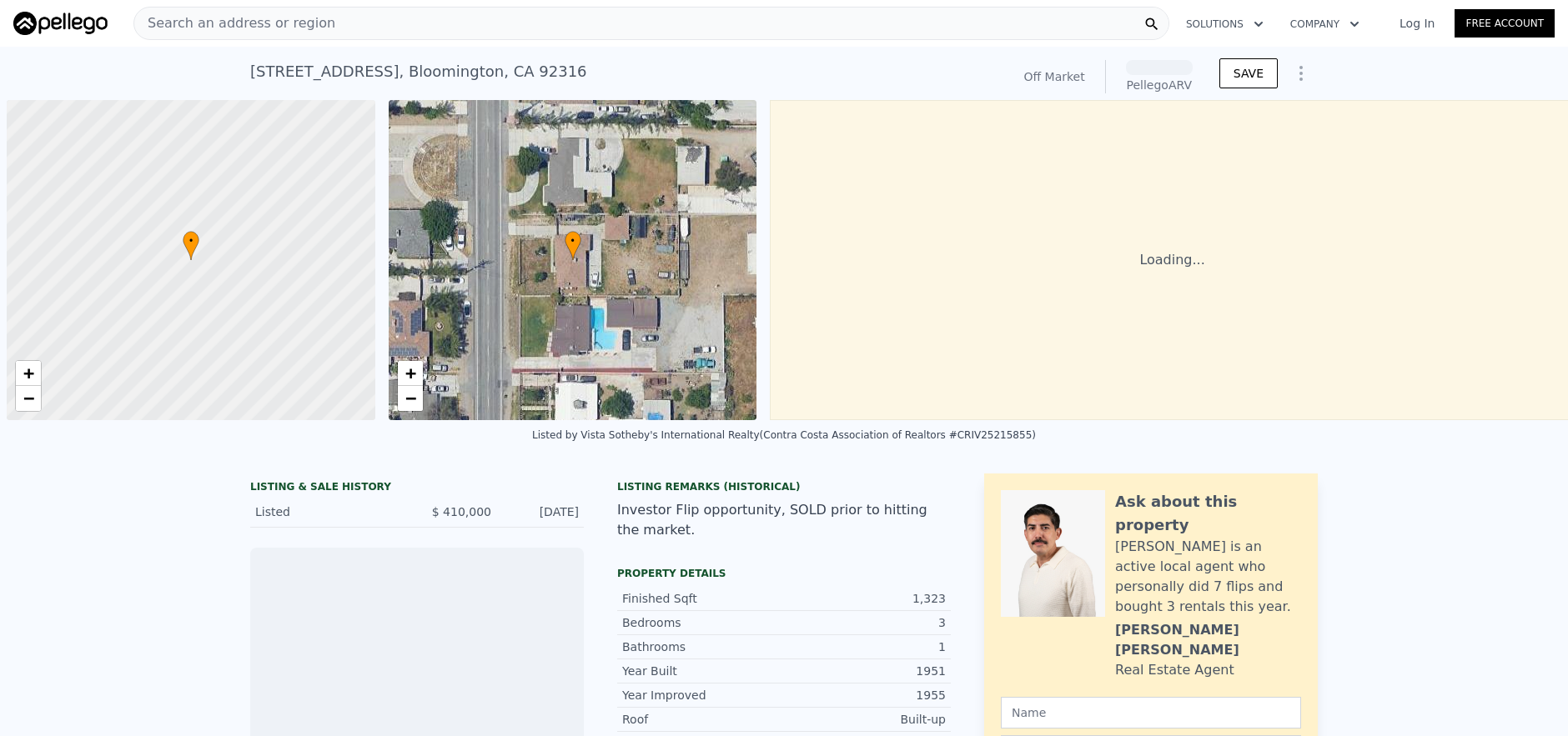
scroll to position [0, 7]
